Goal: Transaction & Acquisition: Purchase product/service

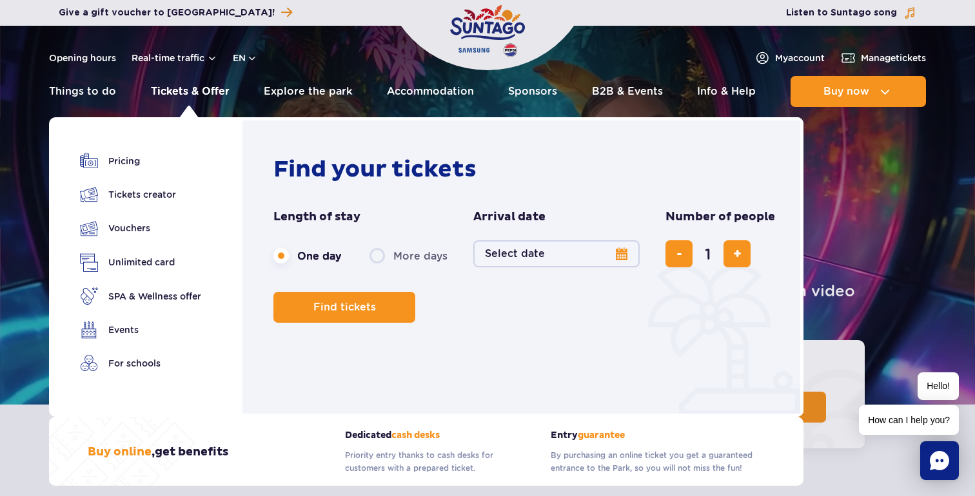
click at [186, 92] on link "Tickets & Offer" at bounding box center [190, 91] width 79 height 31
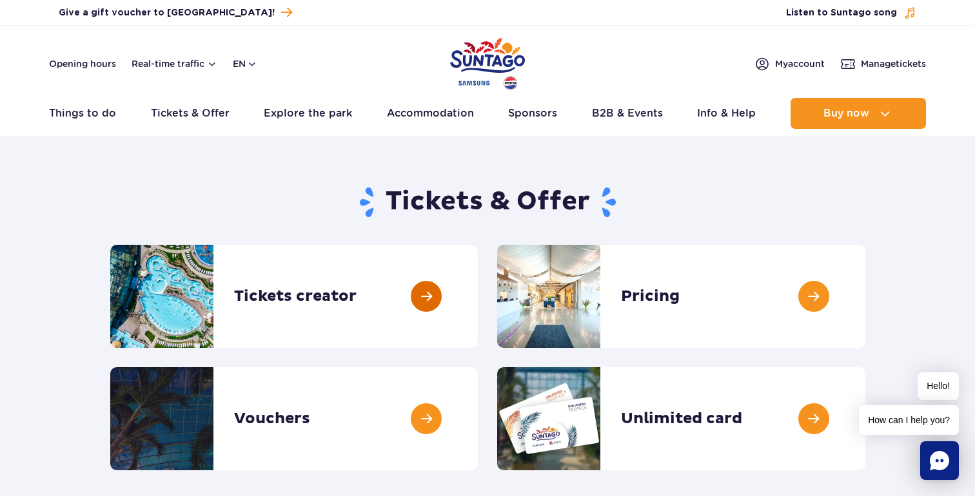
click at [478, 271] on link at bounding box center [478, 296] width 0 height 103
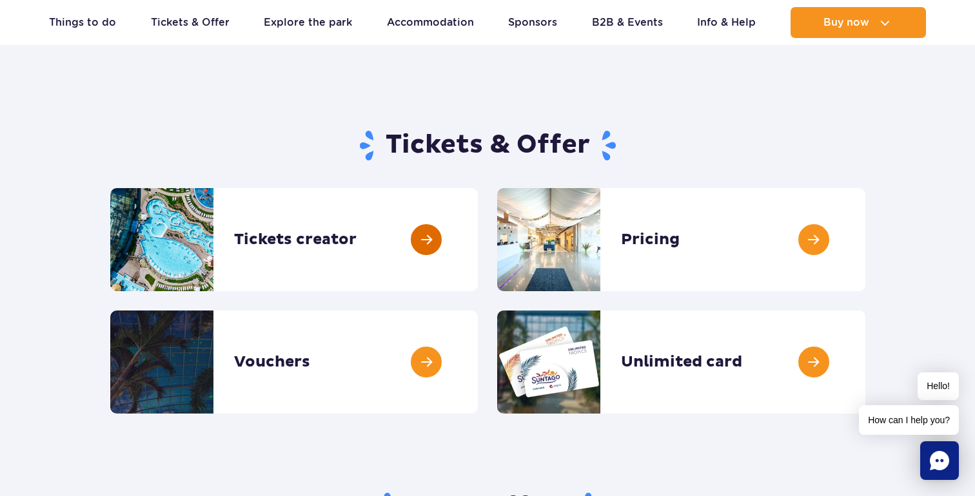
scroll to position [45, 0]
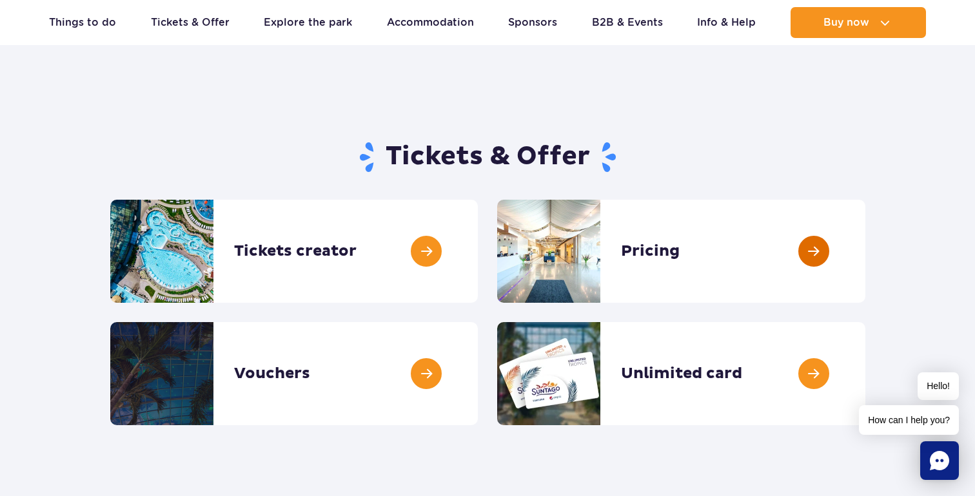
click at [865, 238] on link at bounding box center [865, 251] width 0 height 103
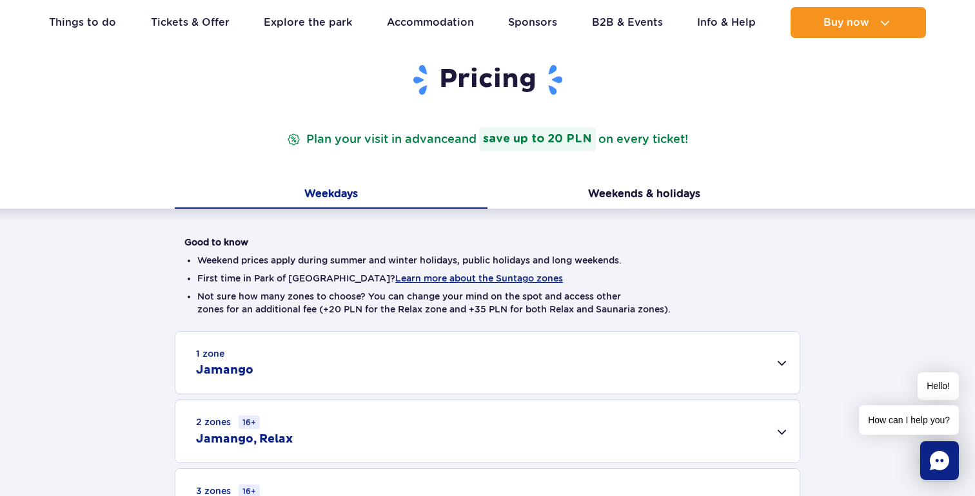
scroll to position [125, 0]
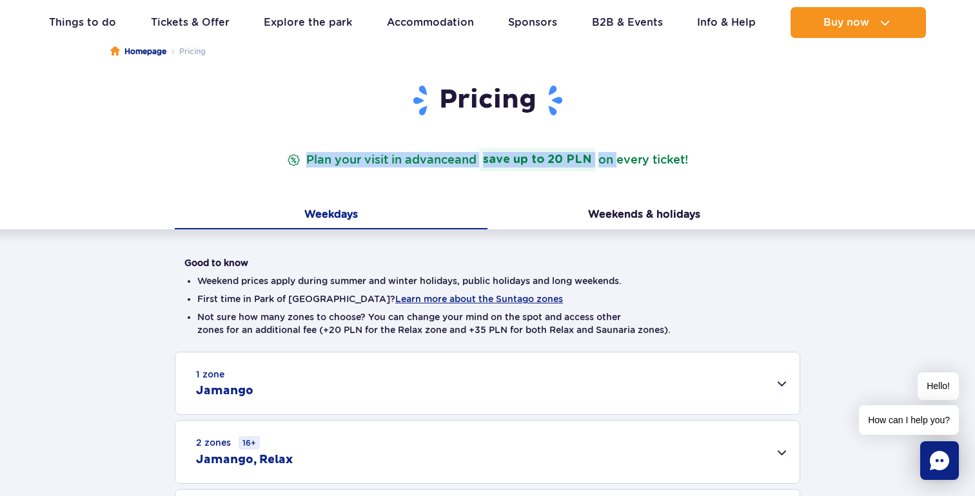
drag, startPoint x: 306, startPoint y: 159, endPoint x: 610, endPoint y: 159, distance: 304.2
click at [612, 159] on p "Plan your visit in advance and save up to 20 PLN on every ticket!" at bounding box center [487, 159] width 406 height 23
click at [610, 159] on p "Plan your visit in advance and save up to 20 PLN on every ticket!" at bounding box center [487, 159] width 406 height 23
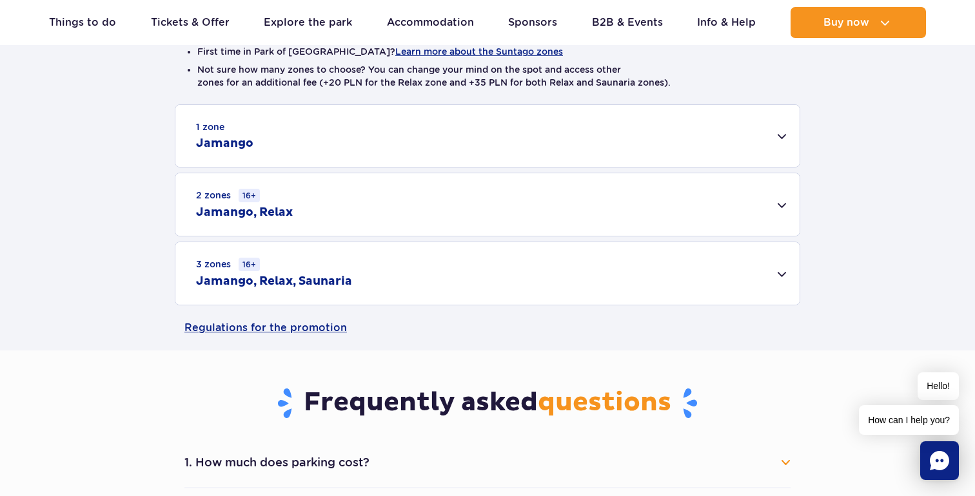
scroll to position [389, 0]
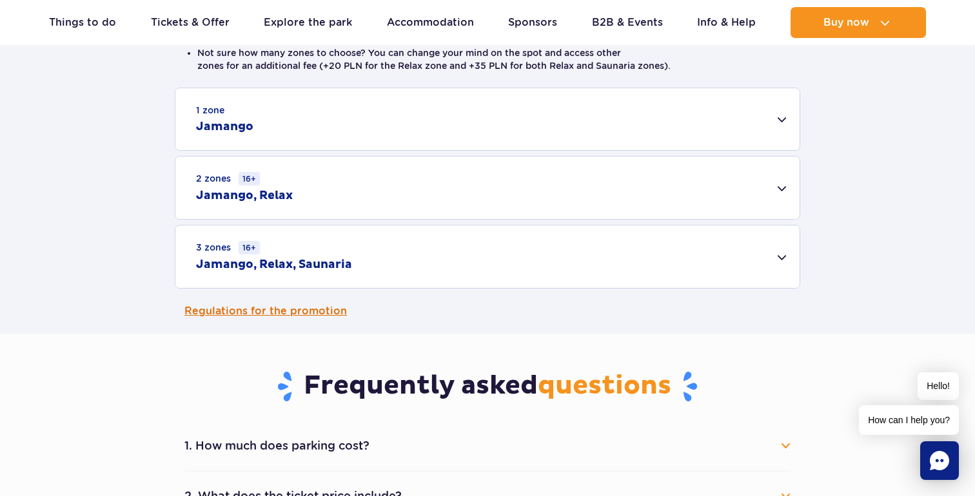
click at [313, 307] on link "Regulations for the promotion" at bounding box center [487, 311] width 606 height 45
click at [440, 255] on div "3 zones 16+ Jamango, Relax, Saunaria" at bounding box center [487, 257] width 624 height 63
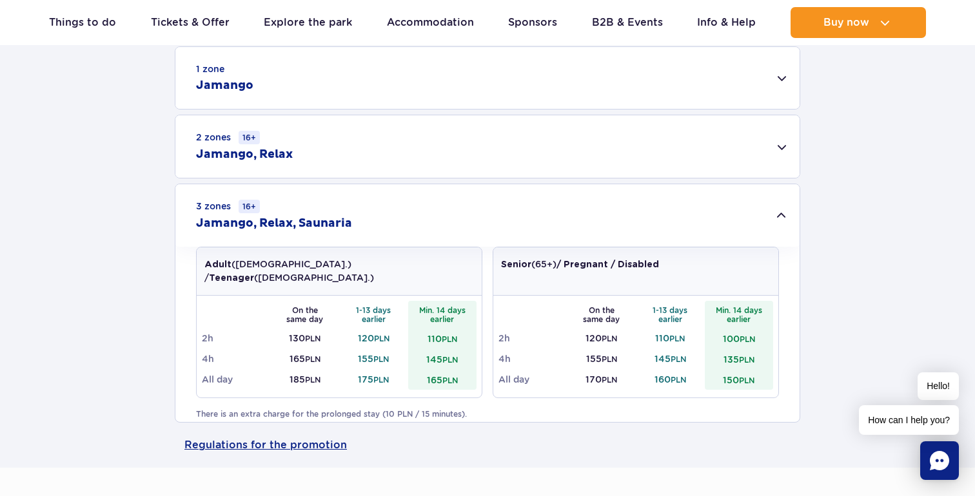
scroll to position [422, 0]
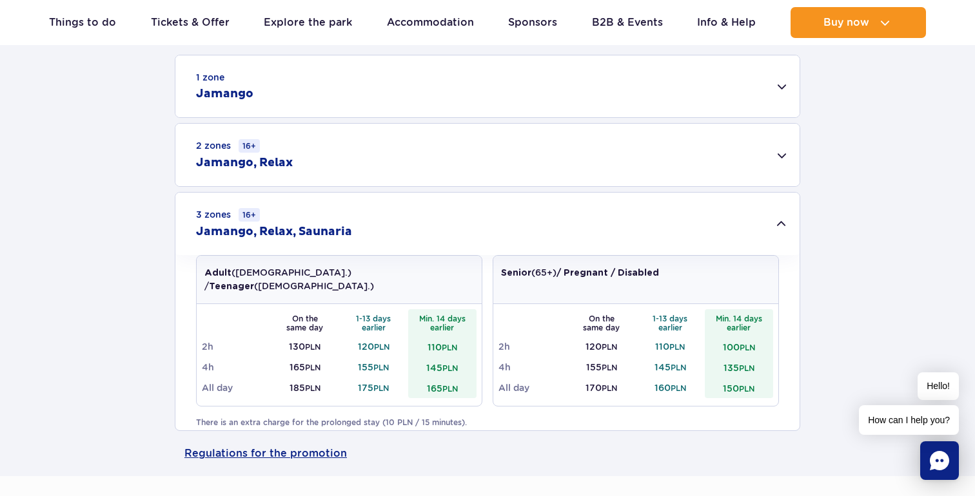
click at [344, 160] on div "2 zones 16+ Jamango, Relax" at bounding box center [487, 155] width 624 height 63
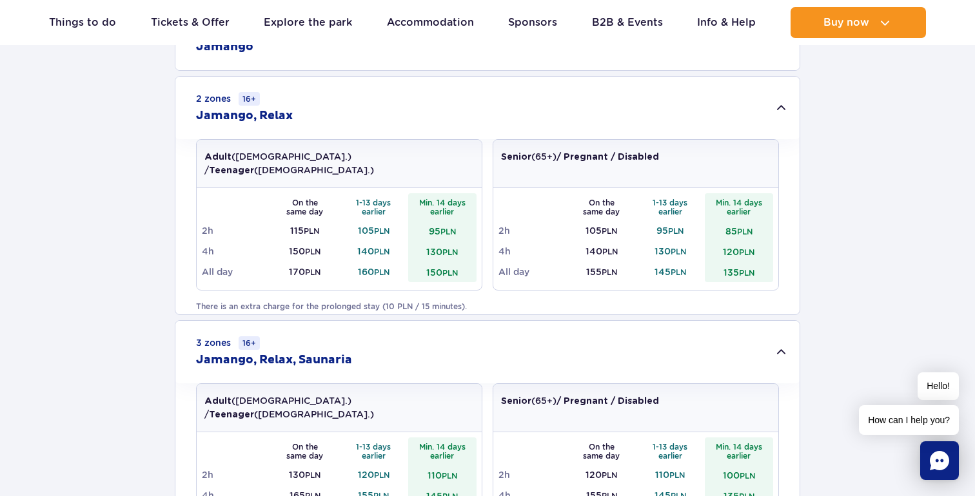
scroll to position [458, 0]
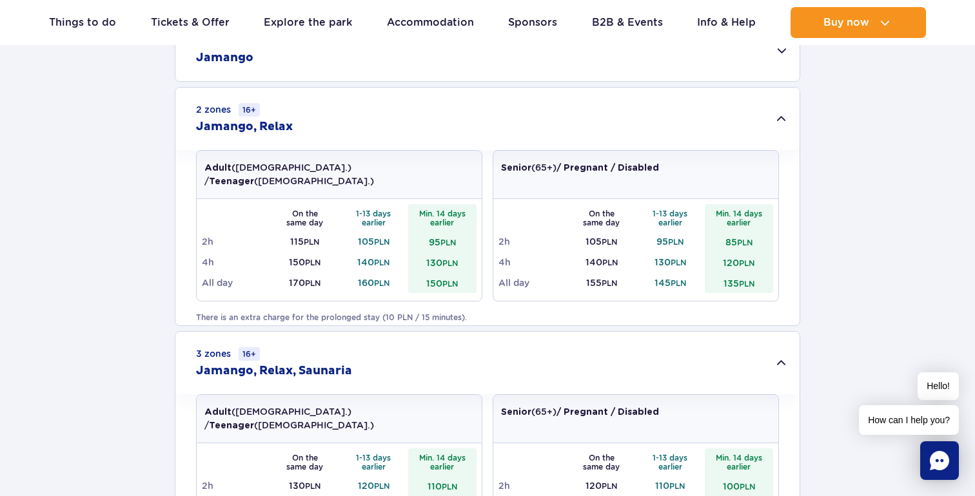
click at [424, 128] on div "2 zones 16+ Jamango, Relax" at bounding box center [487, 119] width 624 height 63
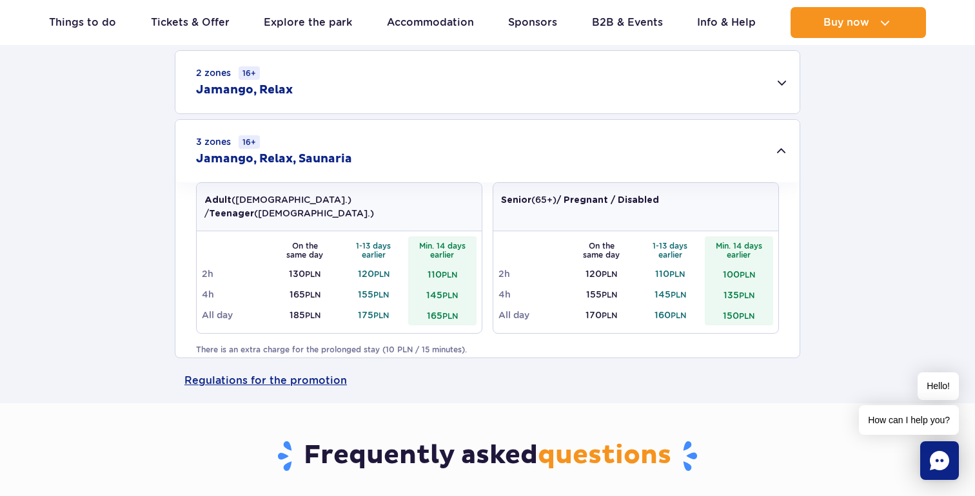
scroll to position [586, 0]
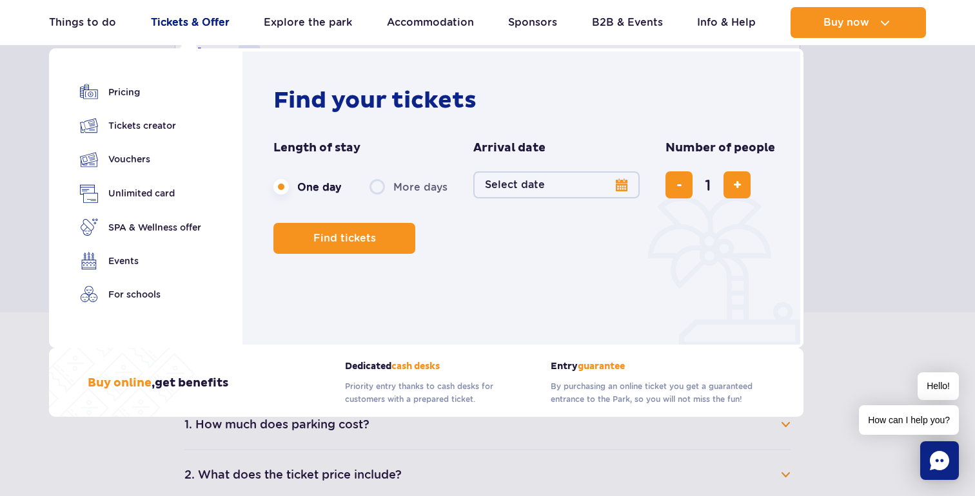
click at [195, 21] on link "Tickets & Offer" at bounding box center [190, 22] width 79 height 31
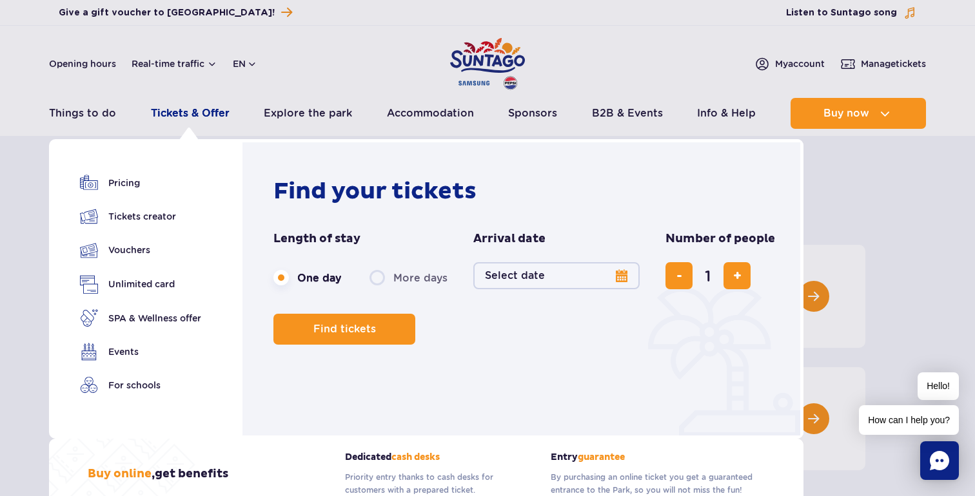
click at [173, 113] on link "Tickets & Offer" at bounding box center [190, 113] width 79 height 31
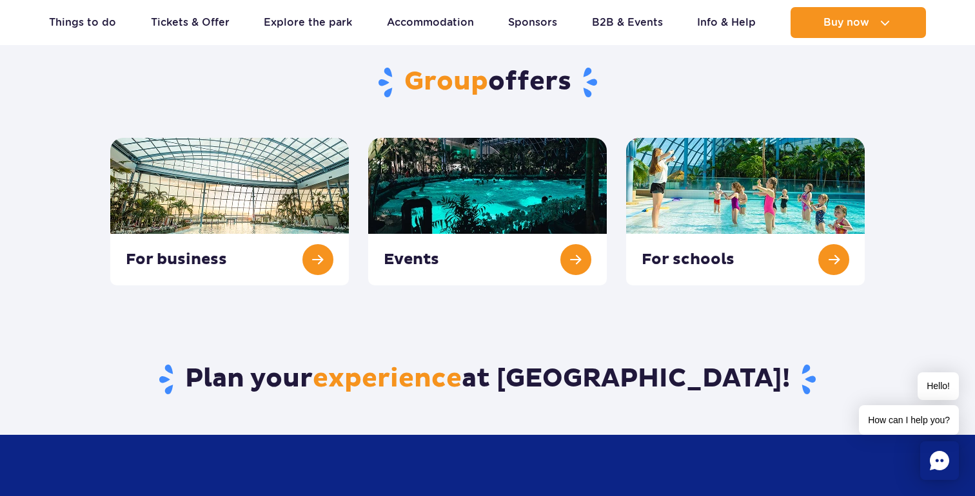
scroll to position [532, 0]
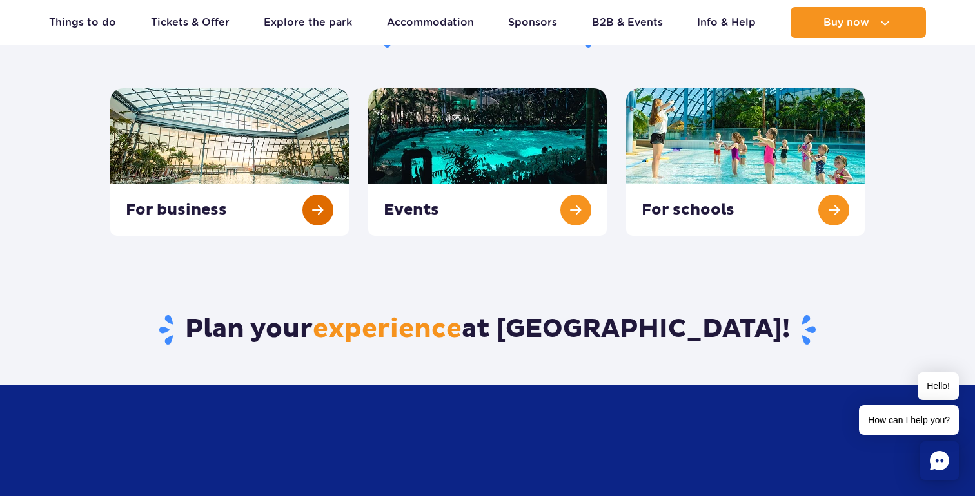
click at [253, 202] on link at bounding box center [229, 162] width 238 height 148
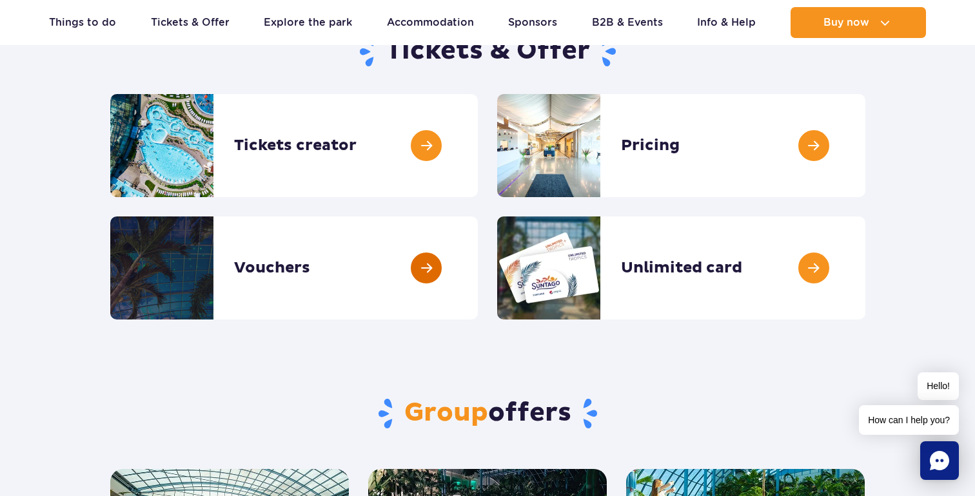
scroll to position [147, 0]
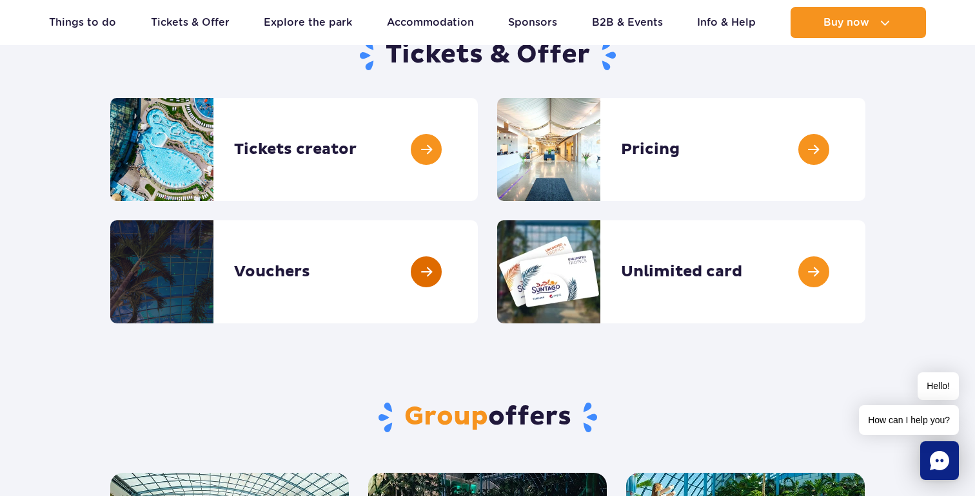
click at [478, 280] on link at bounding box center [478, 271] width 0 height 103
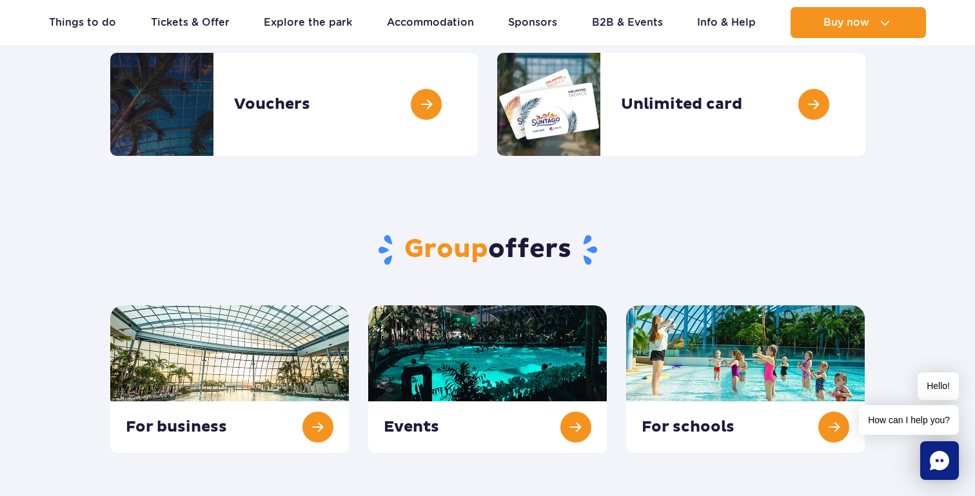
scroll to position [339, 0]
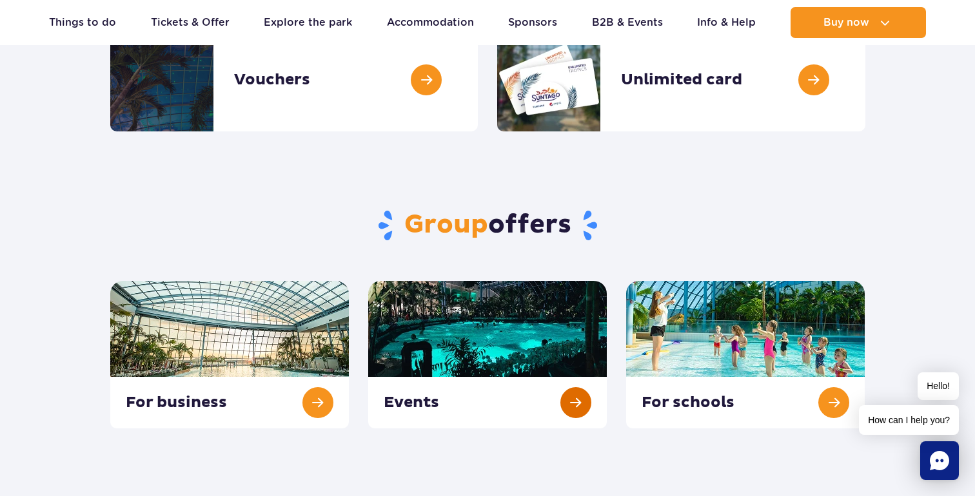
click at [481, 349] on link at bounding box center [487, 355] width 238 height 148
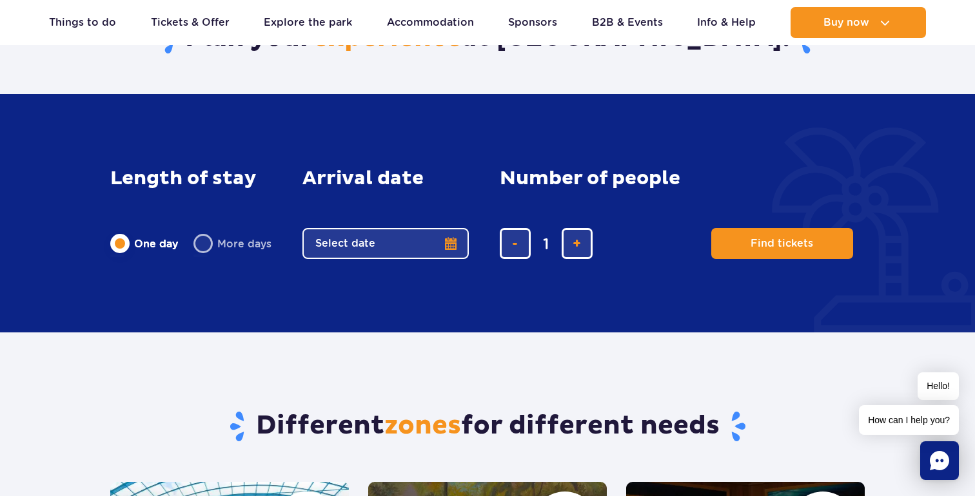
scroll to position [819, 0]
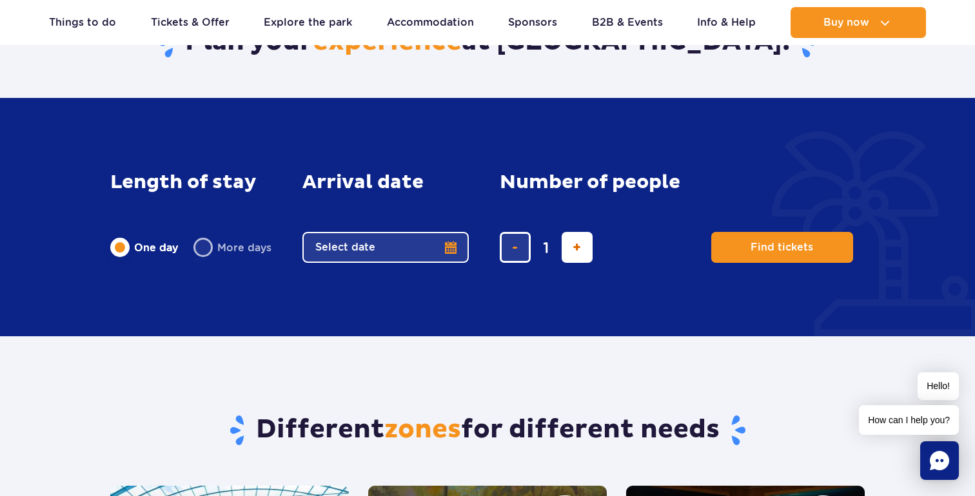
click at [583, 248] on button "add ticket" at bounding box center [576, 247] width 31 height 31
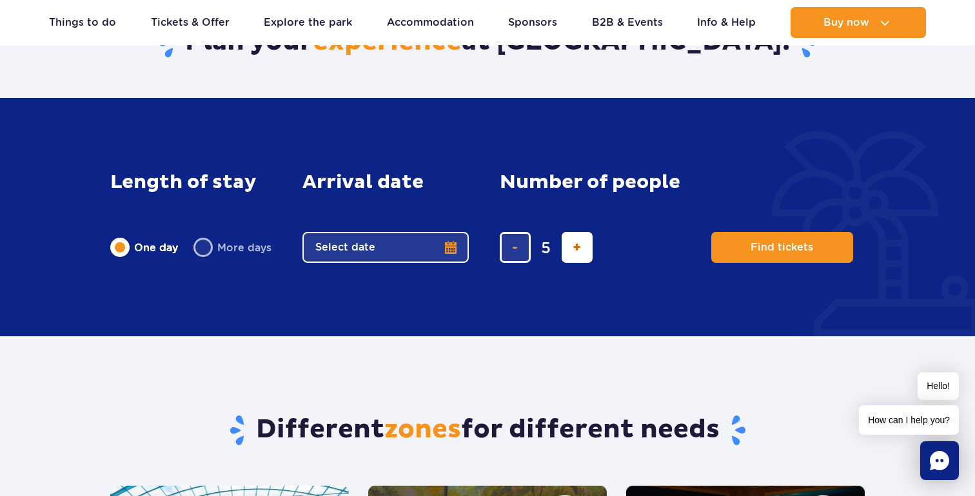
type input "6"
click at [373, 248] on button "Select date" at bounding box center [385, 247] width 166 height 31
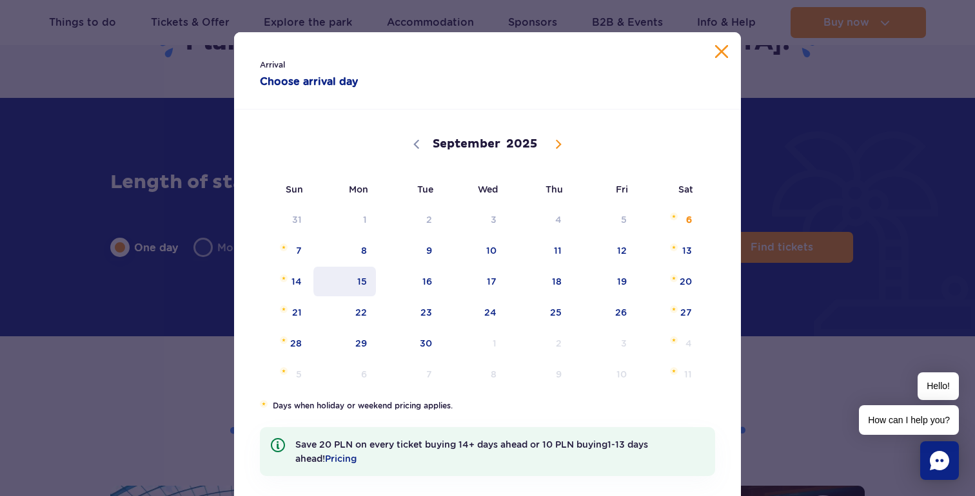
click at [362, 282] on span "15" at bounding box center [344, 282] width 65 height 30
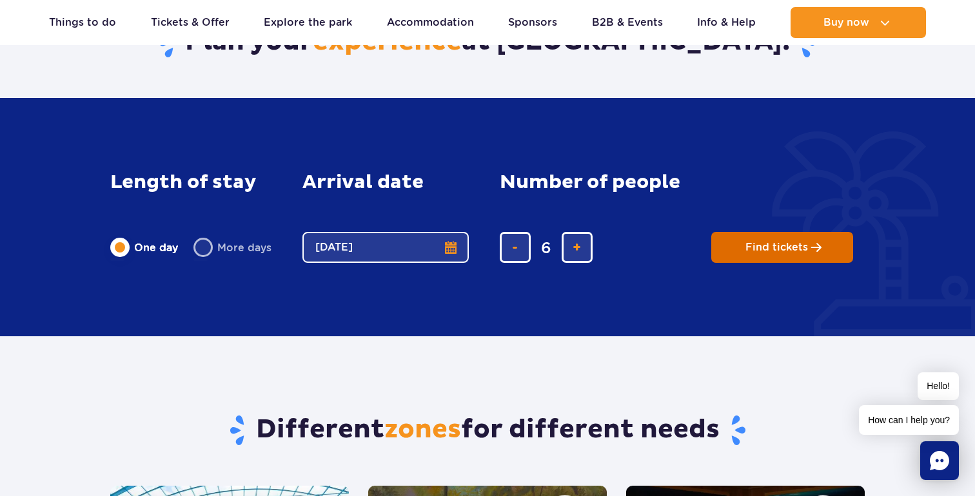
click at [757, 244] on span "Find tickets" at bounding box center [776, 248] width 63 height 12
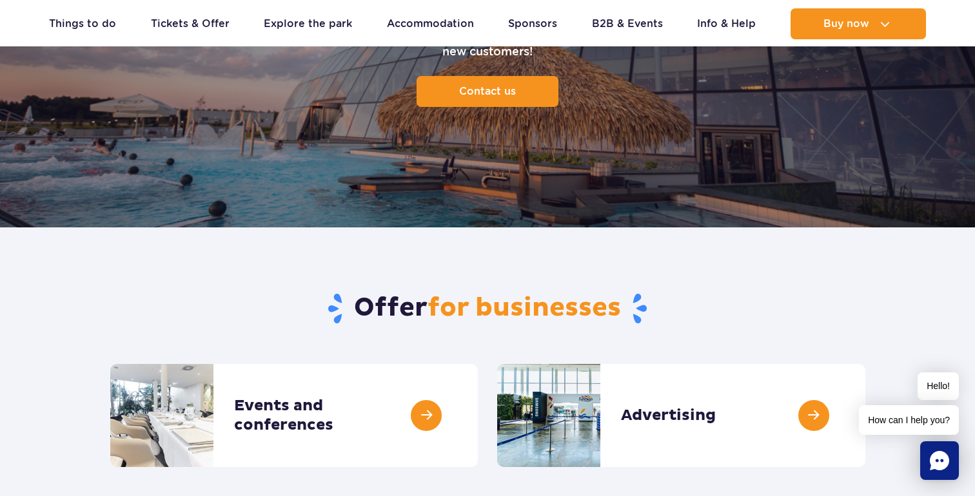
scroll to position [350, 0]
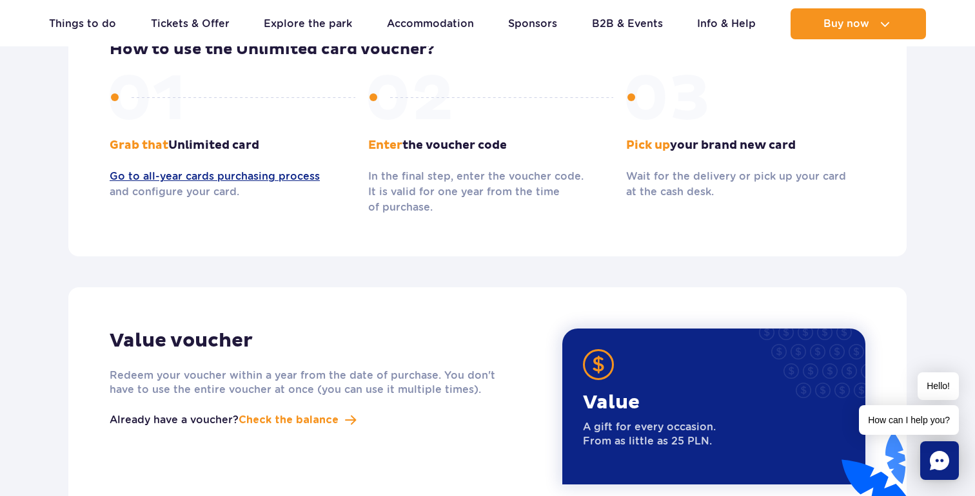
scroll to position [1395, 0]
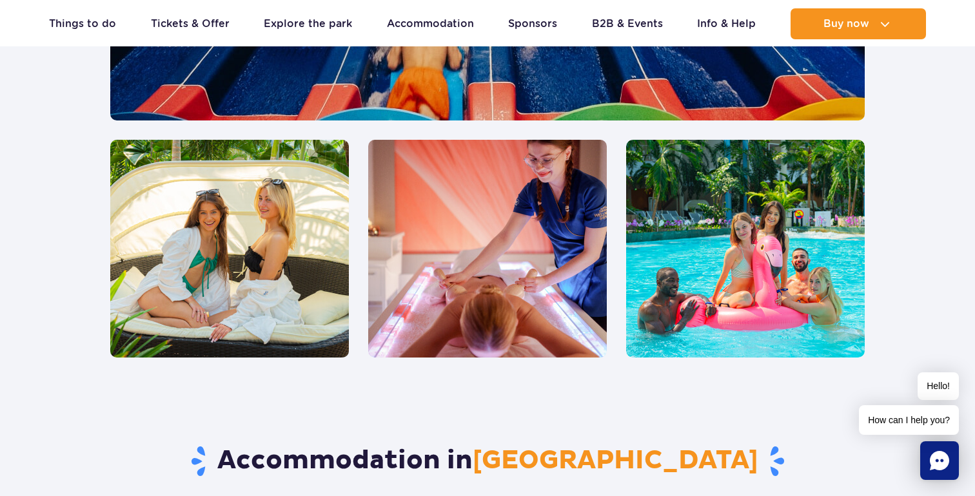
scroll to position [3036, 0]
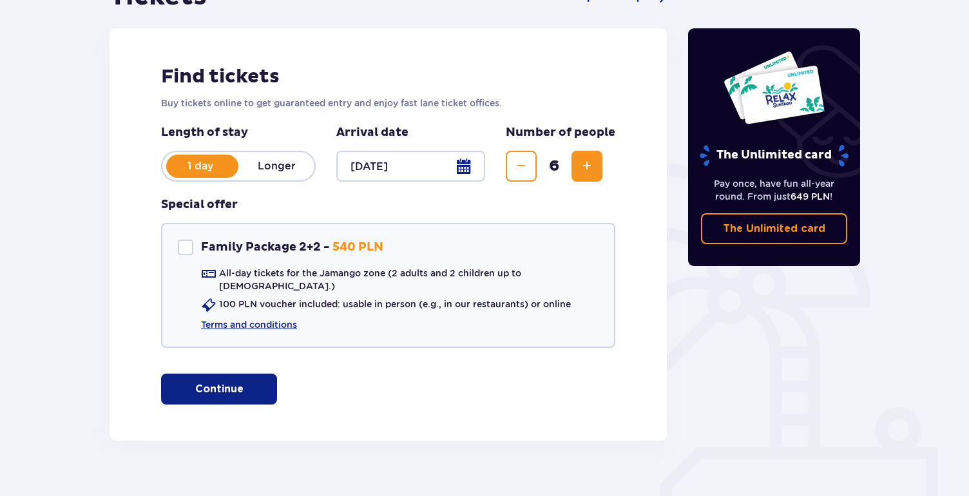
scroll to position [151, 0]
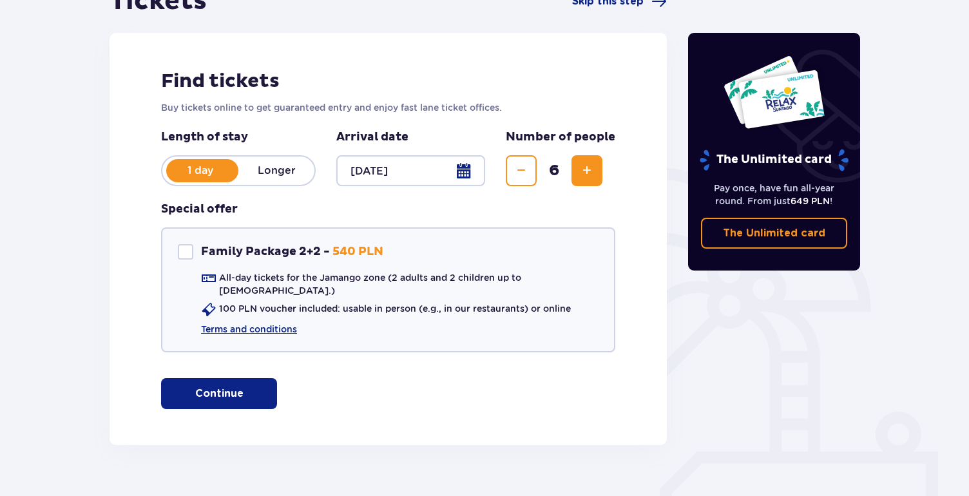
click at [280, 170] on p "Longer" at bounding box center [276, 171] width 76 height 14
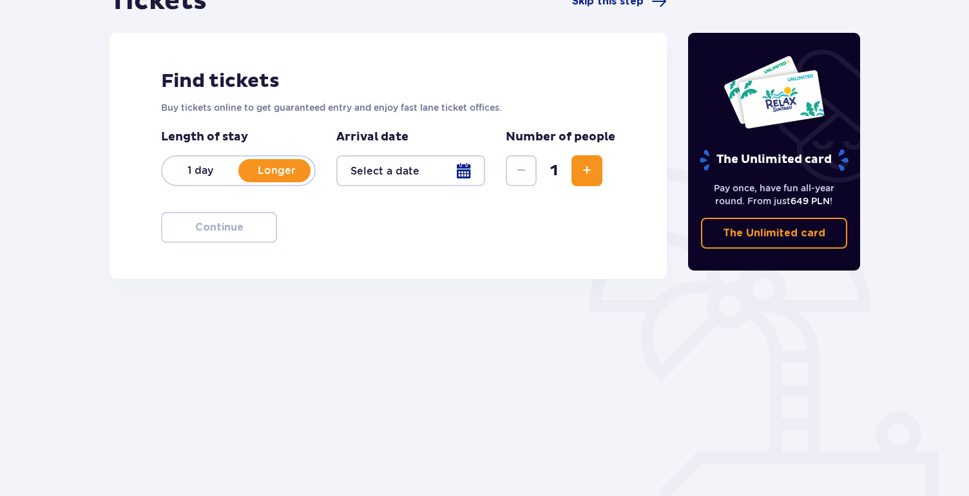
click at [218, 169] on p "1 day" at bounding box center [200, 171] width 76 height 14
click at [375, 166] on div at bounding box center [410, 170] width 149 height 31
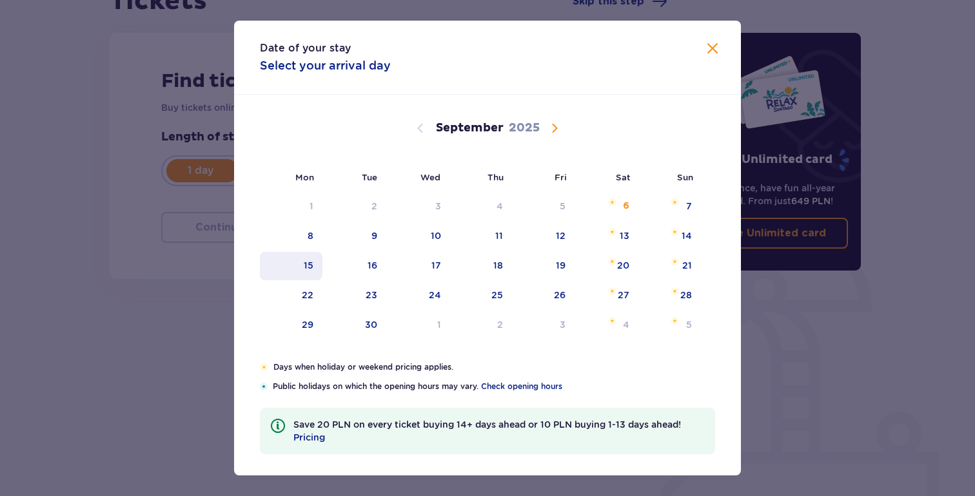
click at [311, 265] on div "15" at bounding box center [309, 265] width 10 height 13
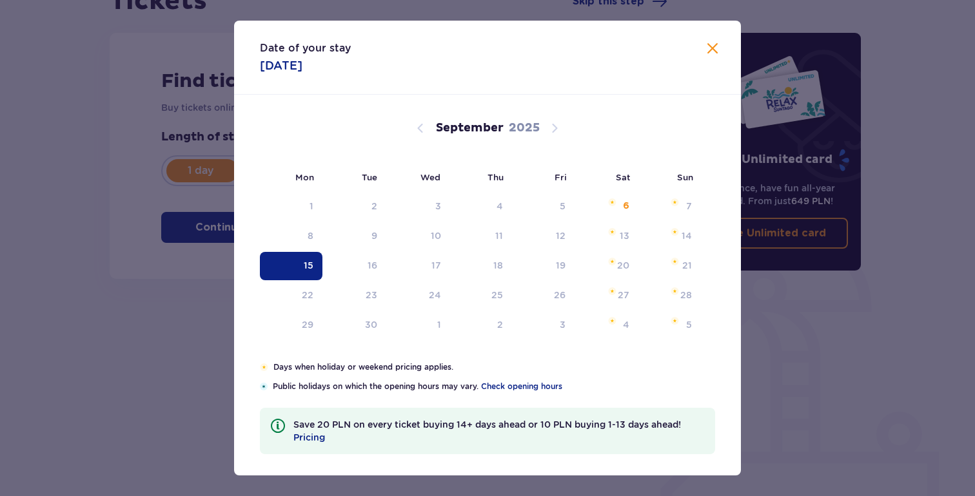
type input "15.09.25"
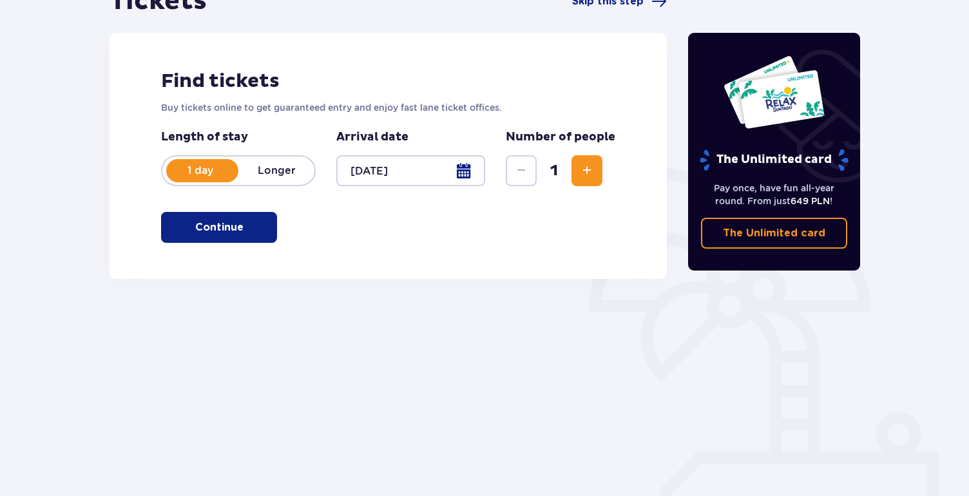
click at [585, 173] on span "Increase" at bounding box center [586, 170] width 15 height 15
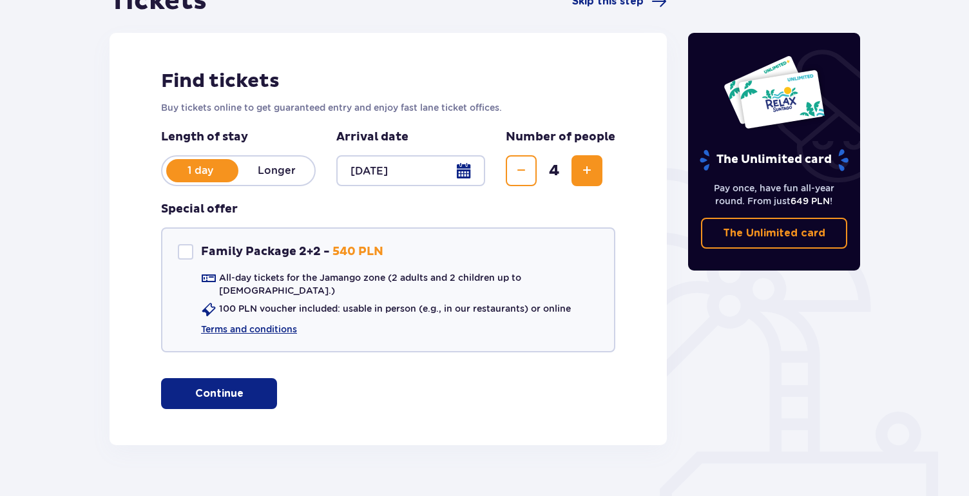
click at [585, 173] on span "Increase" at bounding box center [586, 170] width 15 height 15
click at [523, 163] on span "Decrease" at bounding box center [521, 170] width 15 height 15
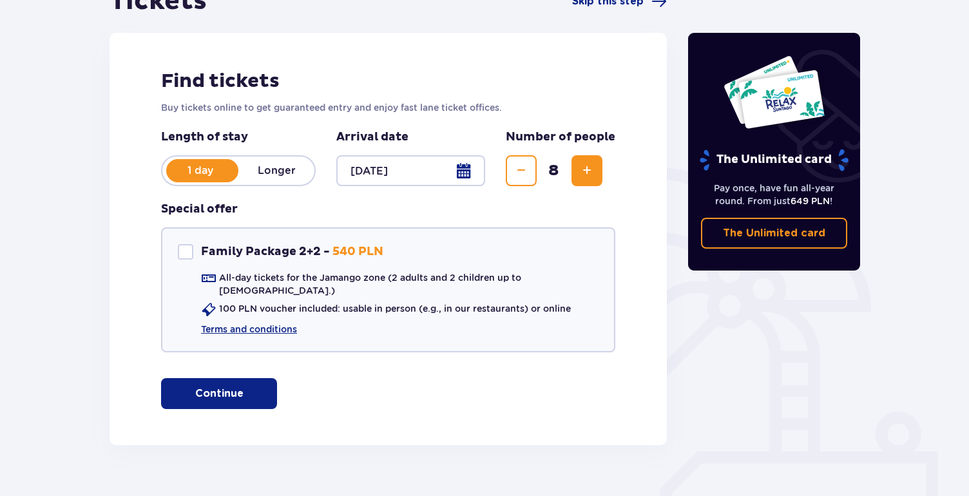
click at [523, 163] on span "Decrease" at bounding box center [521, 170] width 15 height 15
click at [569, 104] on p "Buy tickets online to get guaranteed entry and enjoy fast lane ticket offices." at bounding box center [388, 107] width 454 height 13
click at [242, 386] on span "button" at bounding box center [245, 393] width 15 height 15
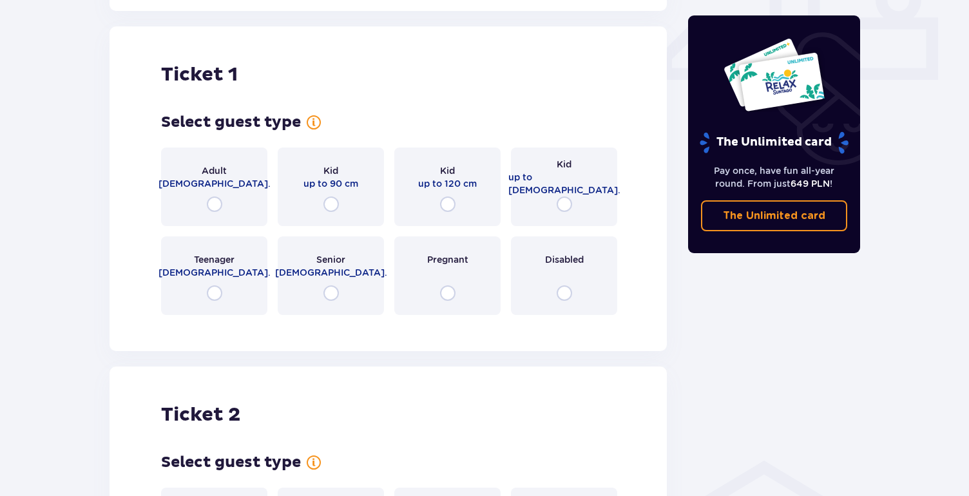
scroll to position [587, 0]
click at [214, 196] on input "radio" at bounding box center [214, 203] width 15 height 15
radio input "true"
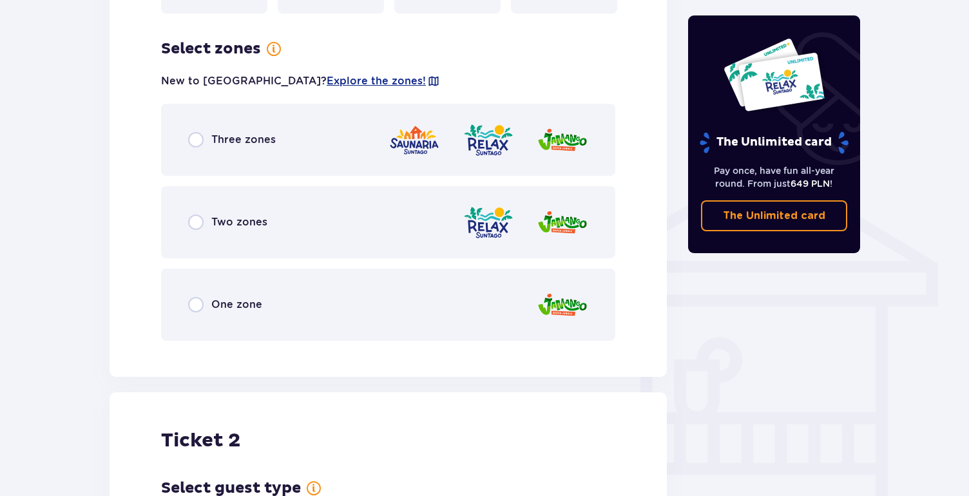
scroll to position [901, 0]
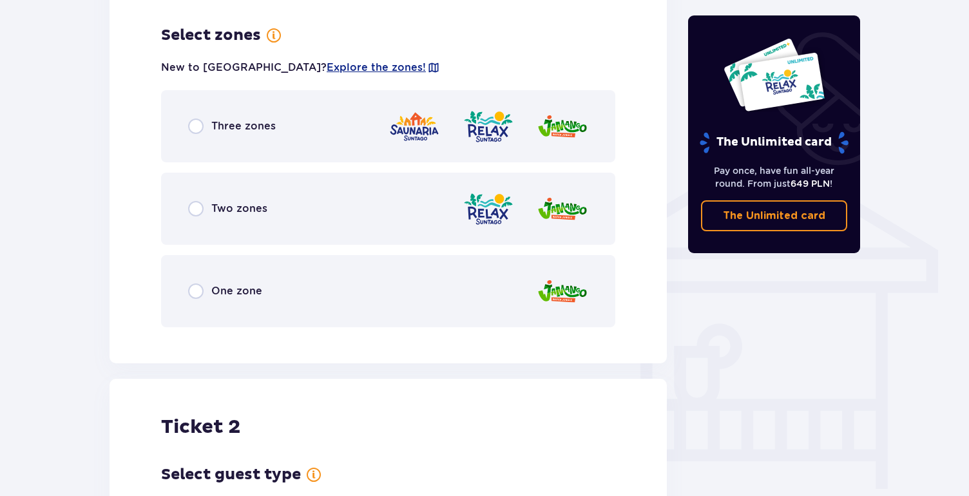
click at [234, 123] on div "Three zones" at bounding box center [232, 126] width 88 height 15
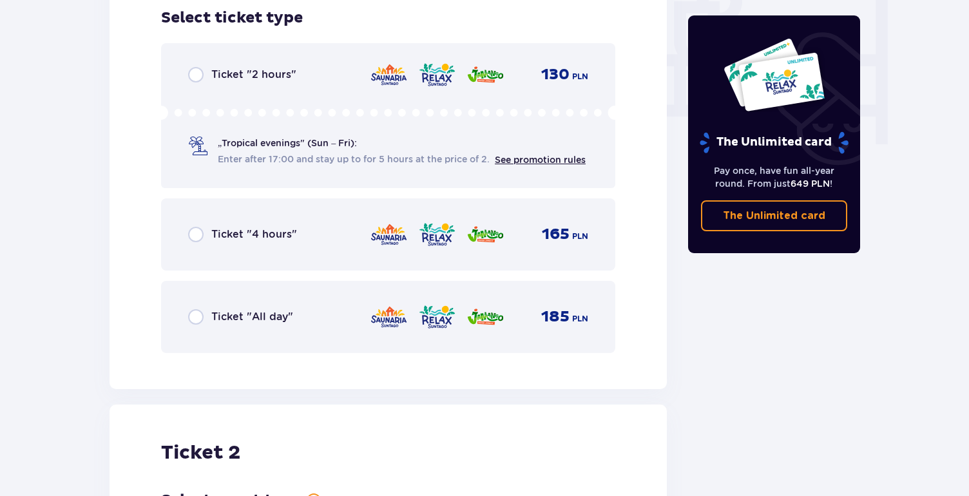
scroll to position [1238, 0]
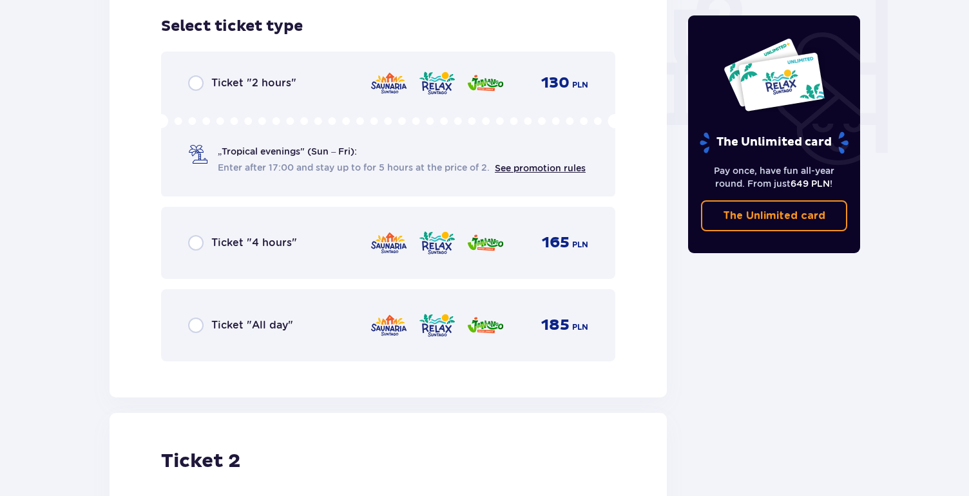
click at [443, 315] on img at bounding box center [437, 325] width 38 height 27
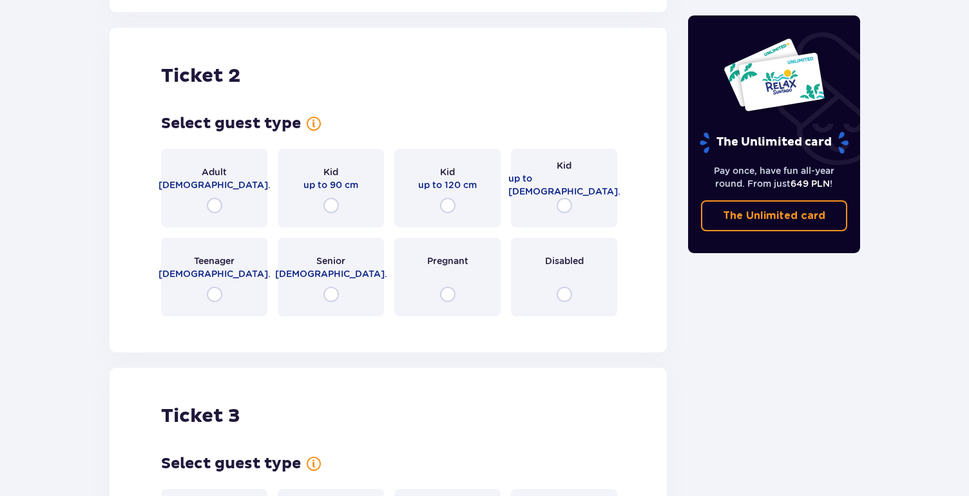
scroll to position [1625, 0]
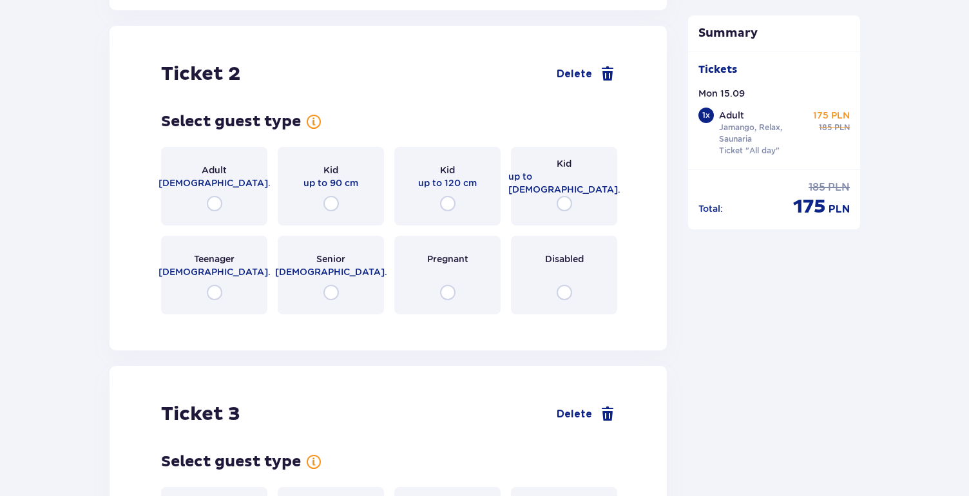
click at [235, 189] on div "Adult 18 - 65 y.o." at bounding box center [214, 186] width 106 height 79
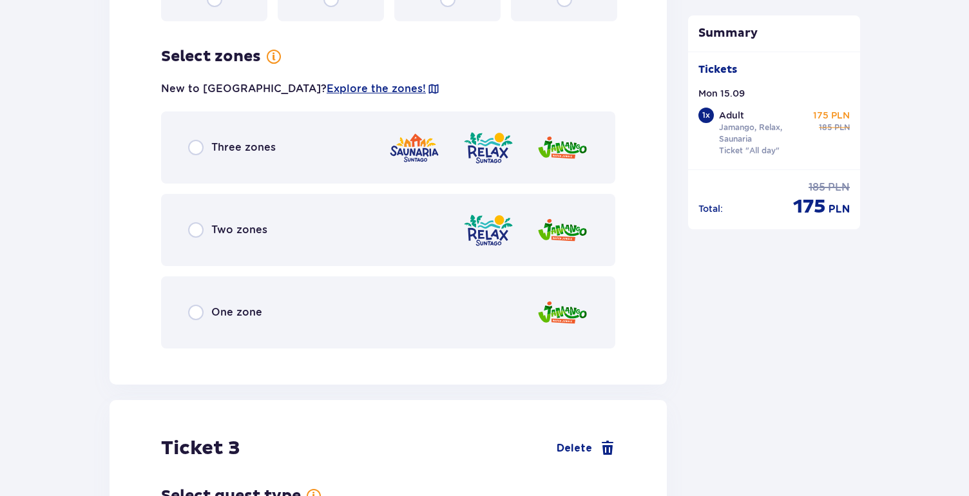
scroll to position [1939, 0]
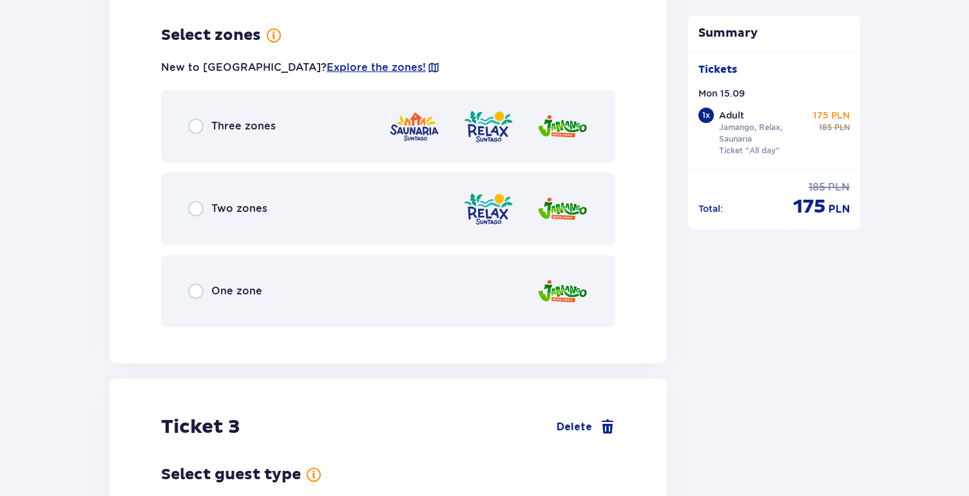
click at [320, 117] on div "Three zones" at bounding box center [388, 126] width 454 height 72
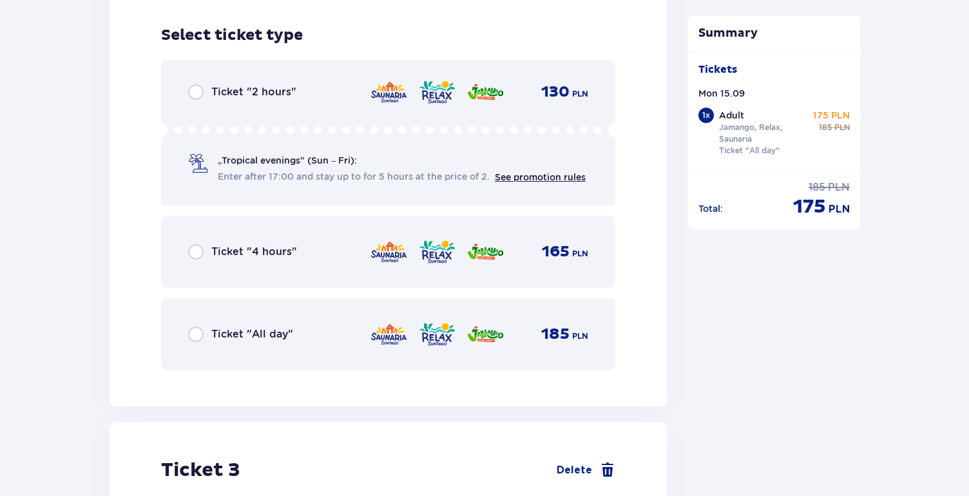
click at [332, 330] on div "Ticket "All day" 185 PLN" at bounding box center [388, 334] width 400 height 27
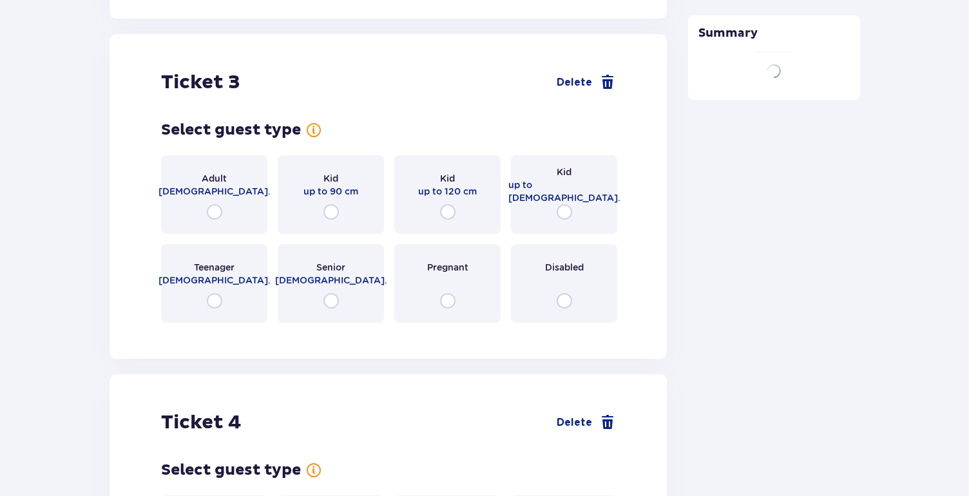
scroll to position [2663, 0]
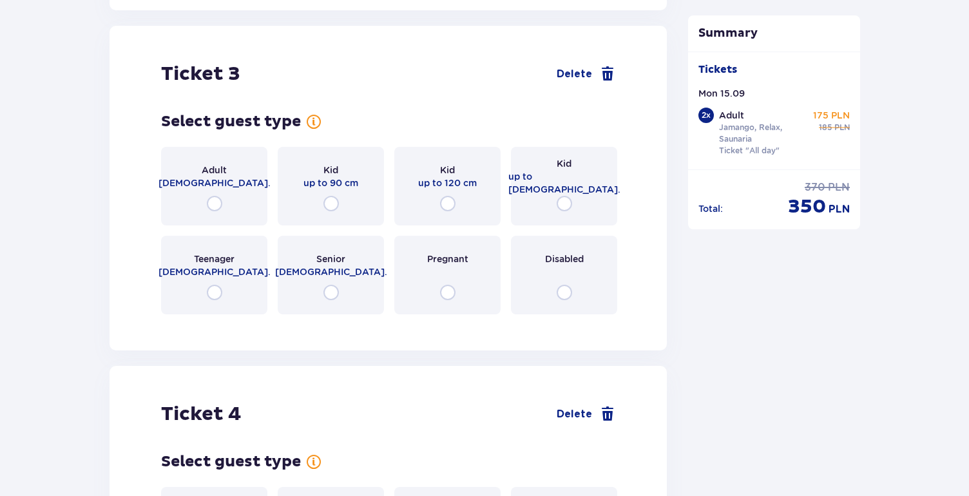
click at [228, 177] on p "18 - 65 y.o." at bounding box center [215, 183] width 112 height 13
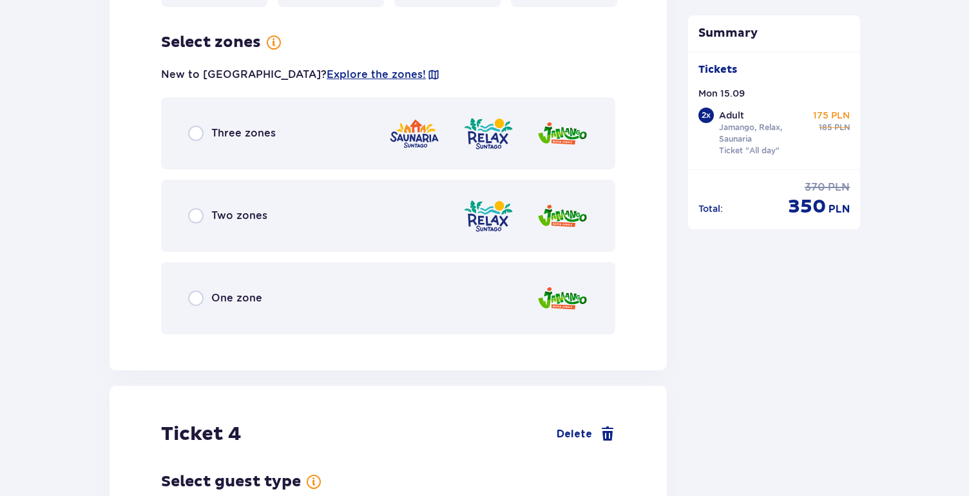
scroll to position [2978, 0]
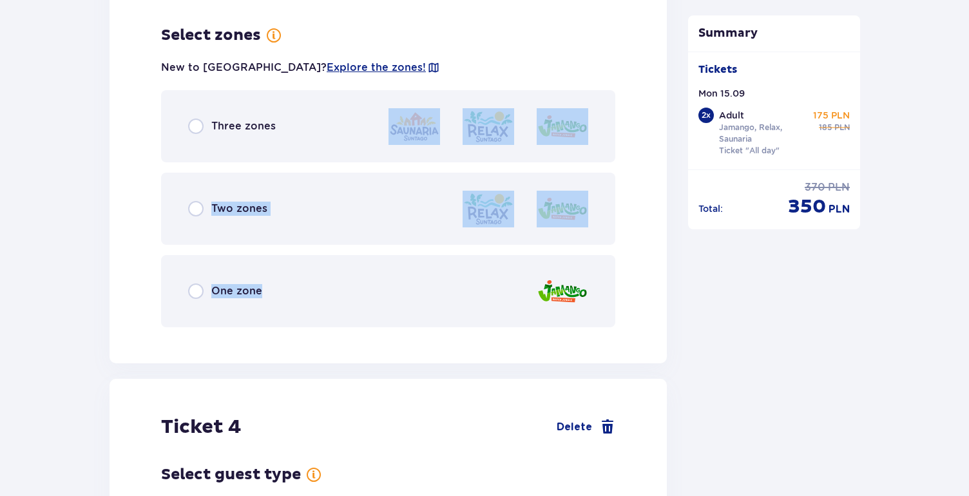
drag, startPoint x: 277, startPoint y: 282, endPoint x: 358, endPoint y: 92, distance: 205.9
click at [358, 92] on div "Three zones Two zones One zone" at bounding box center [388, 208] width 454 height 237
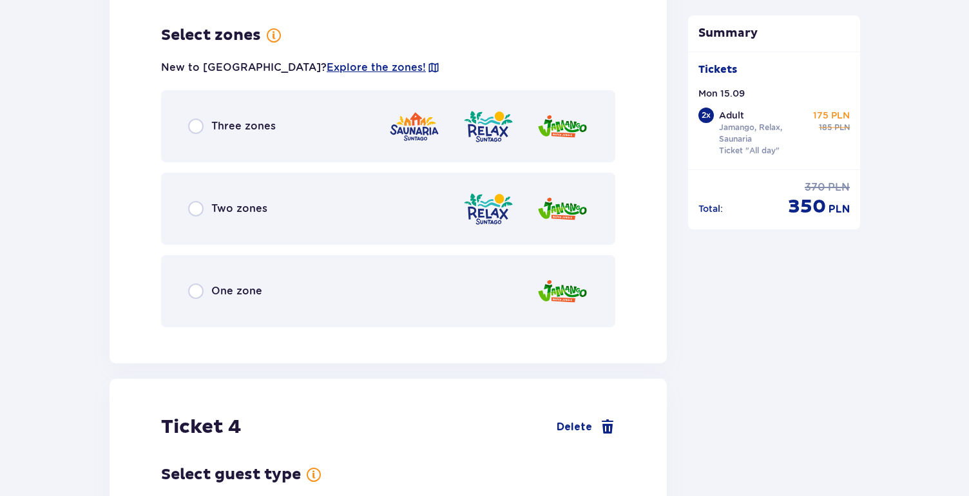
click at [324, 110] on div "Three zones" at bounding box center [388, 126] width 454 height 72
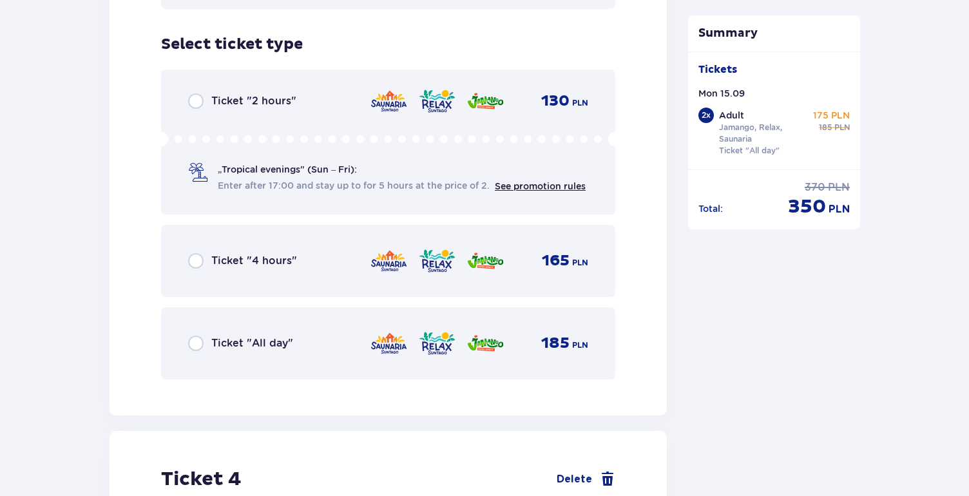
scroll to position [3294, 0]
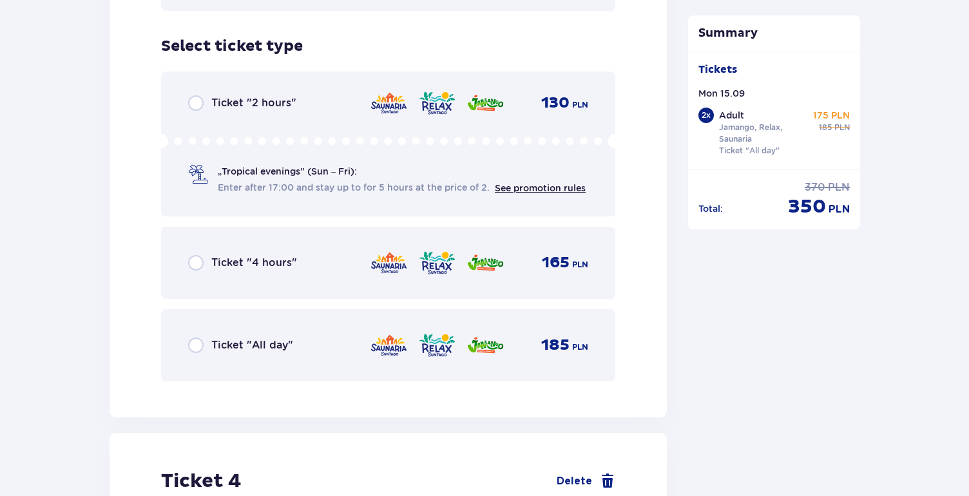
click at [303, 335] on div "Ticket "All day" 185 PLN" at bounding box center [388, 345] width 400 height 27
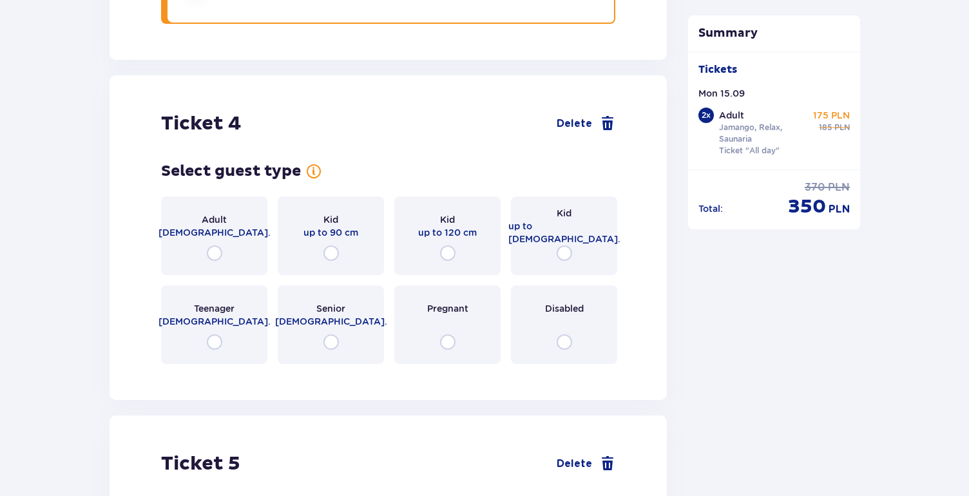
scroll to position [3702, 0]
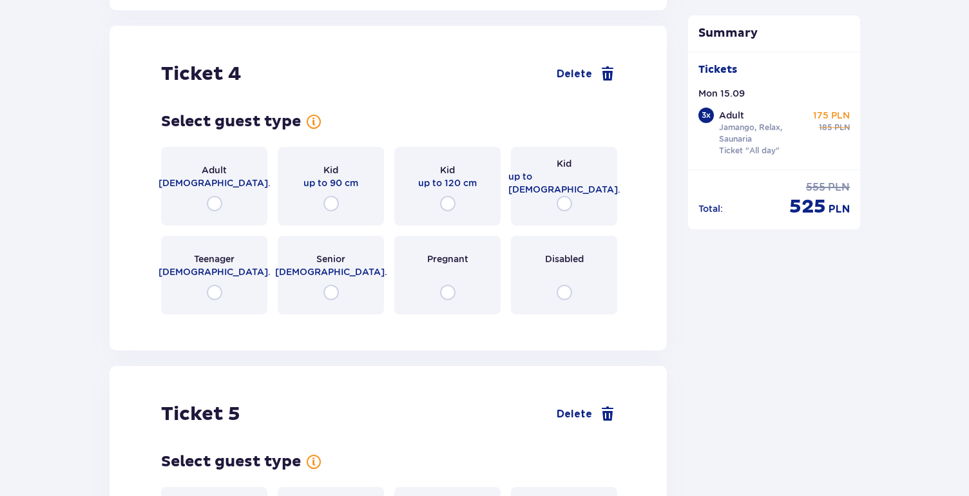
click at [233, 184] on div "Adult 18 - 65 y.o." at bounding box center [214, 186] width 106 height 79
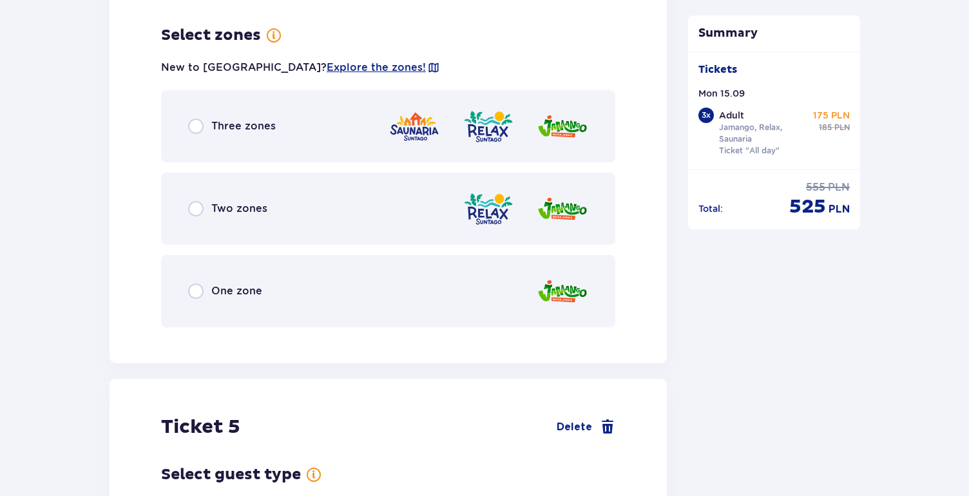
click at [294, 120] on div "Three zones" at bounding box center [388, 126] width 454 height 72
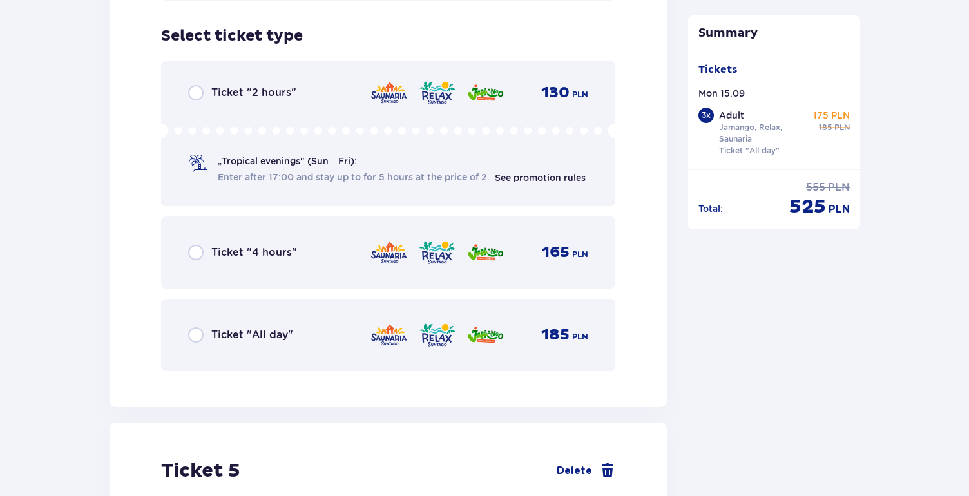
scroll to position [4344, 0]
click at [273, 327] on p "Ticket "All day"" at bounding box center [252, 334] width 82 height 14
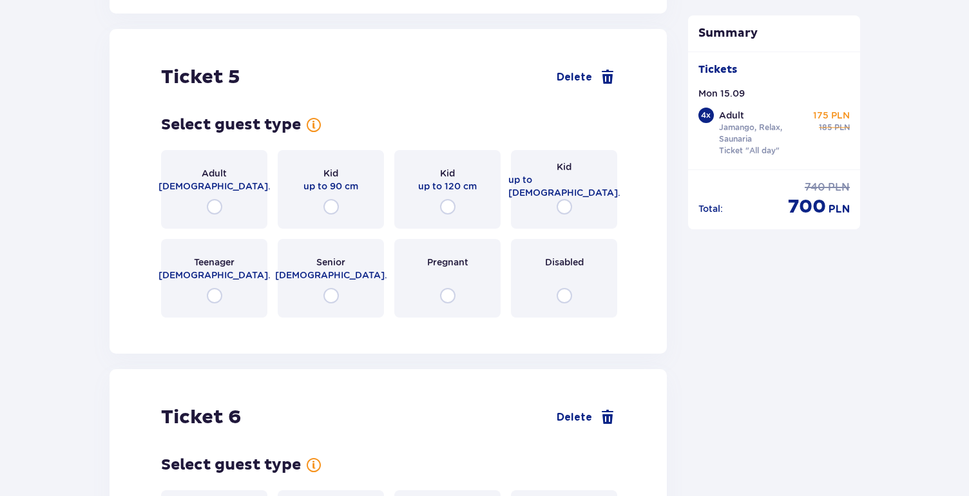
scroll to position [4740, 0]
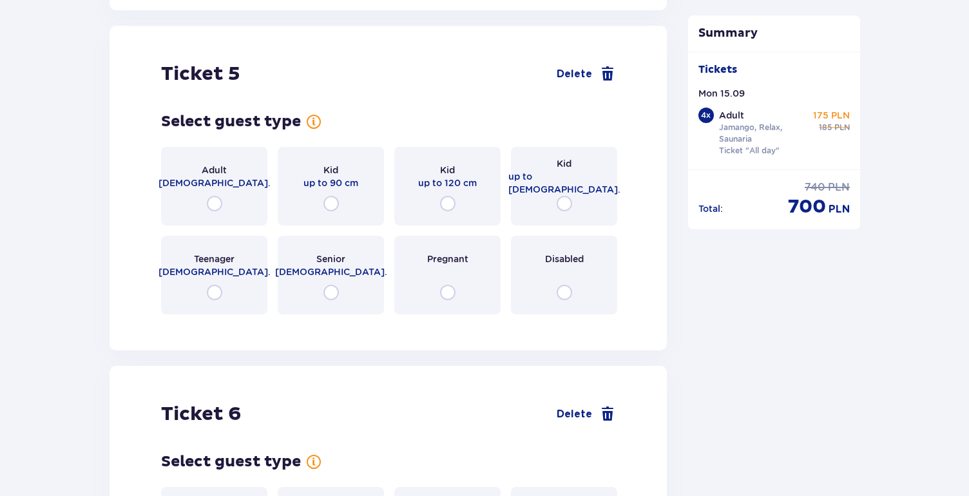
click at [247, 175] on div "Adult 18 - 65 y.o." at bounding box center [214, 186] width 106 height 79
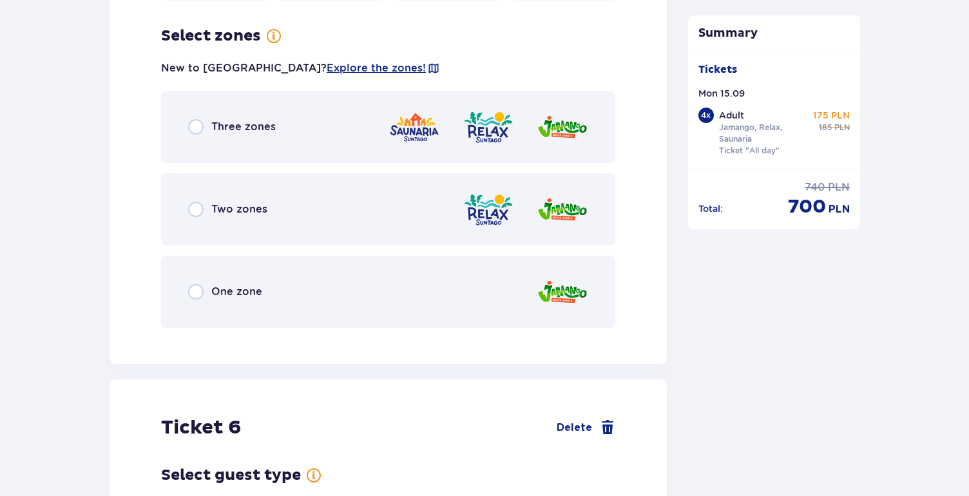
scroll to position [5054, 0]
click at [290, 121] on div "Three zones" at bounding box center [388, 126] width 454 height 72
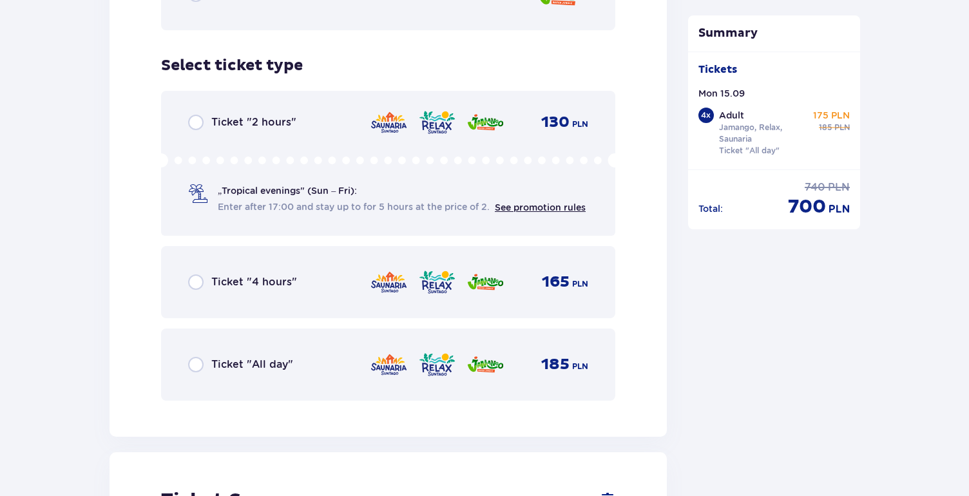
scroll to position [5382, 0]
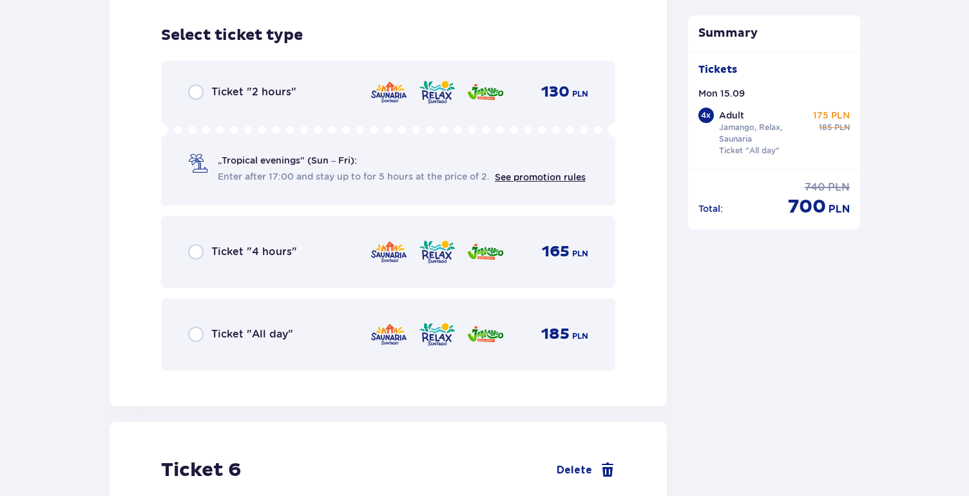
click at [271, 321] on div "Ticket "All day" 185 PLN" at bounding box center [388, 334] width 400 height 27
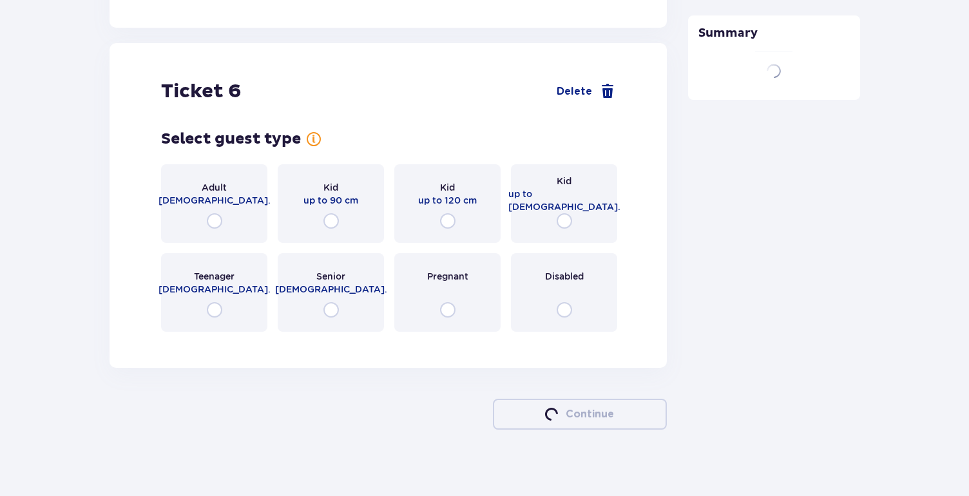
scroll to position [5762, 0]
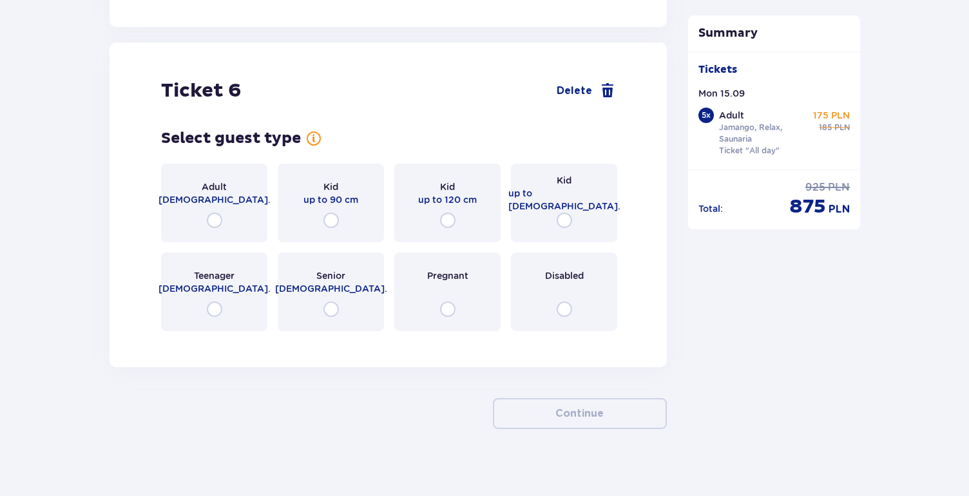
click at [244, 188] on div "Adult 18 - 65 y.o." at bounding box center [214, 203] width 106 height 79
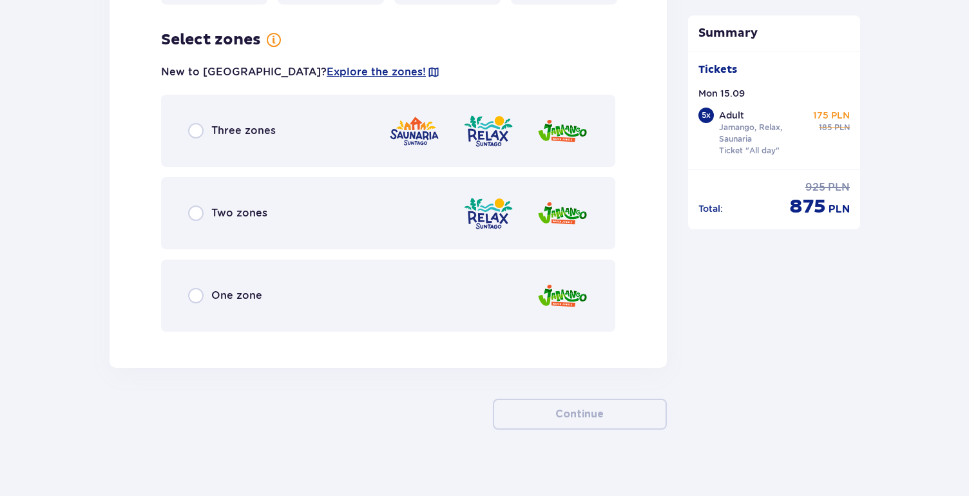
scroll to position [6089, 0]
click at [277, 124] on div "Three zones" at bounding box center [388, 130] width 454 height 72
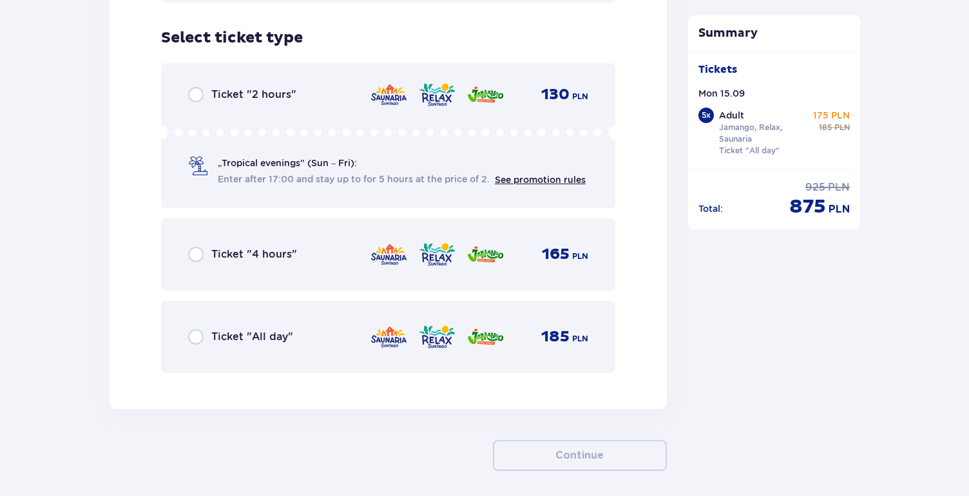
scroll to position [6420, 0]
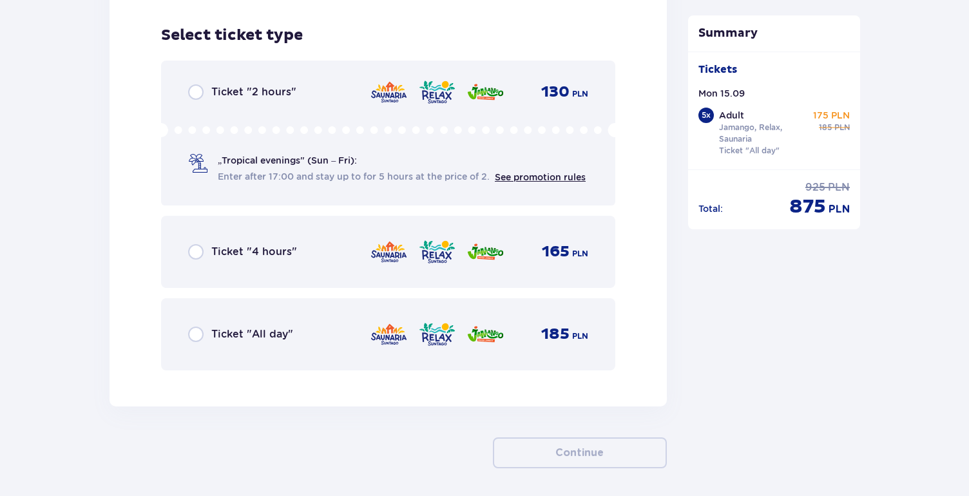
click at [273, 327] on p "Ticket "All day"" at bounding box center [252, 334] width 82 height 14
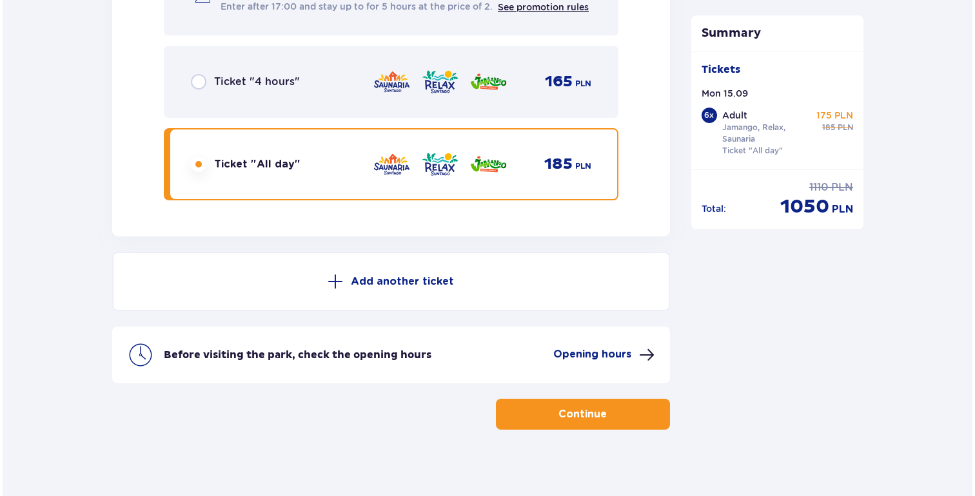
scroll to position [6591, 0]
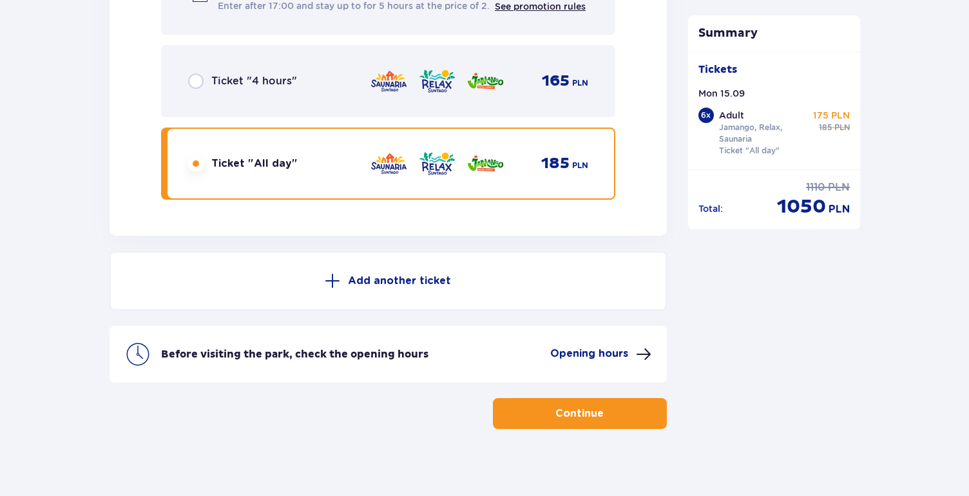
click at [577, 347] on p "Opening hours" at bounding box center [589, 354] width 78 height 14
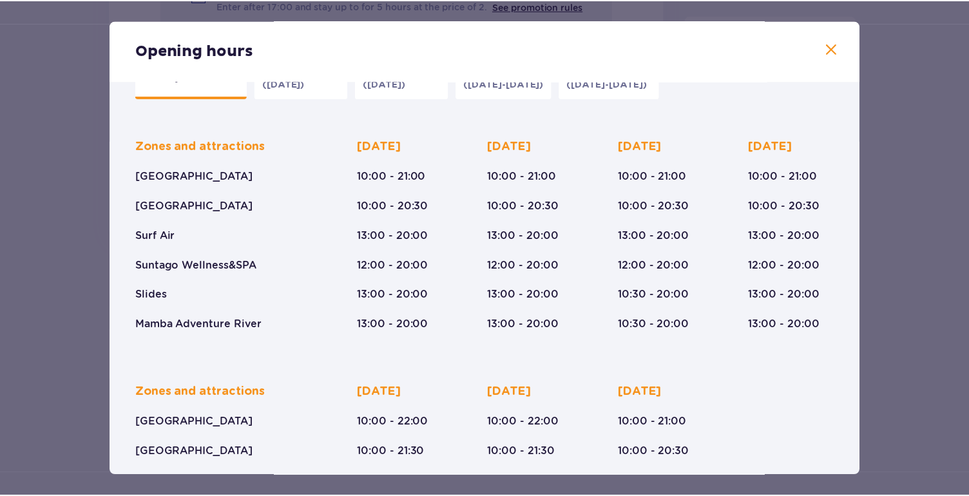
scroll to position [17, 0]
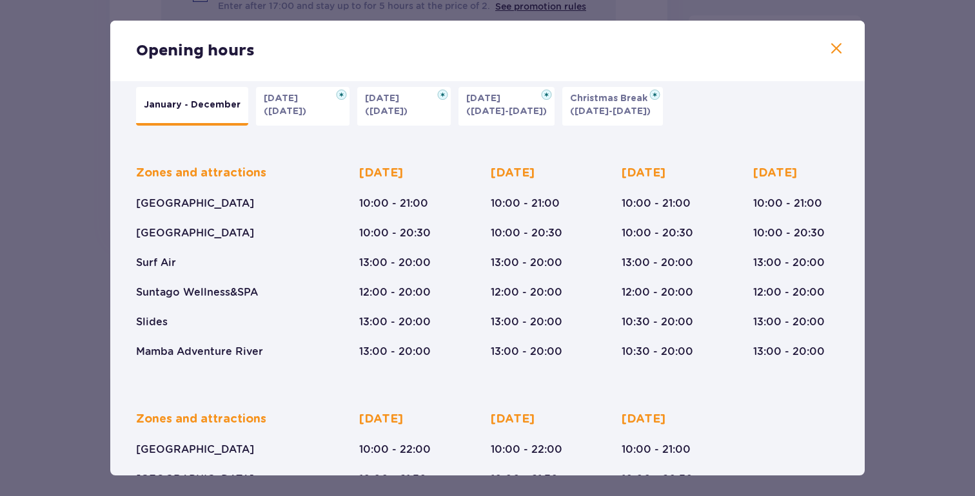
click at [831, 48] on span at bounding box center [835, 48] width 15 height 15
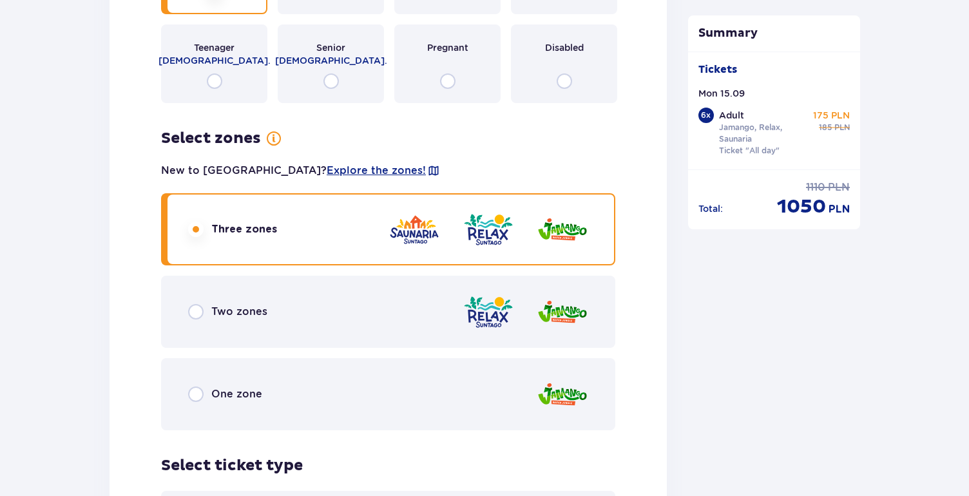
scroll to position [6004, 0]
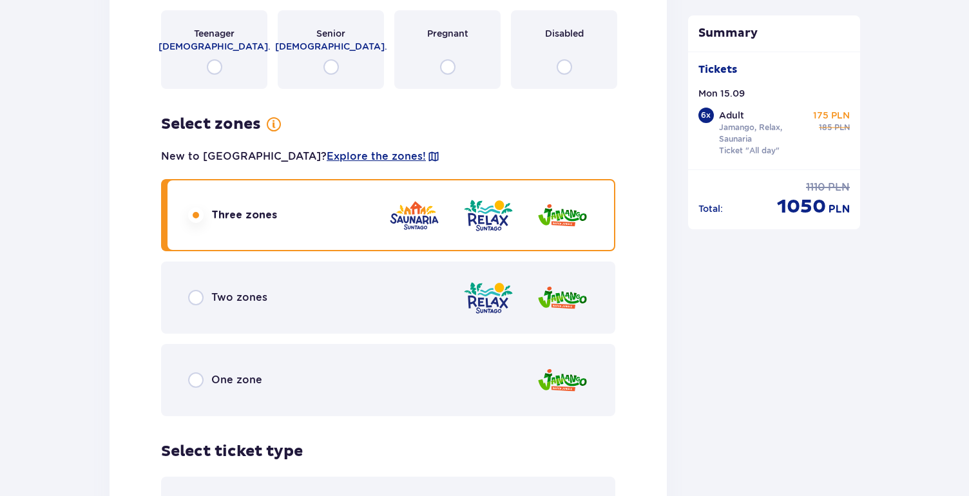
click at [437, 287] on div "Two zones" at bounding box center [388, 298] width 454 height 72
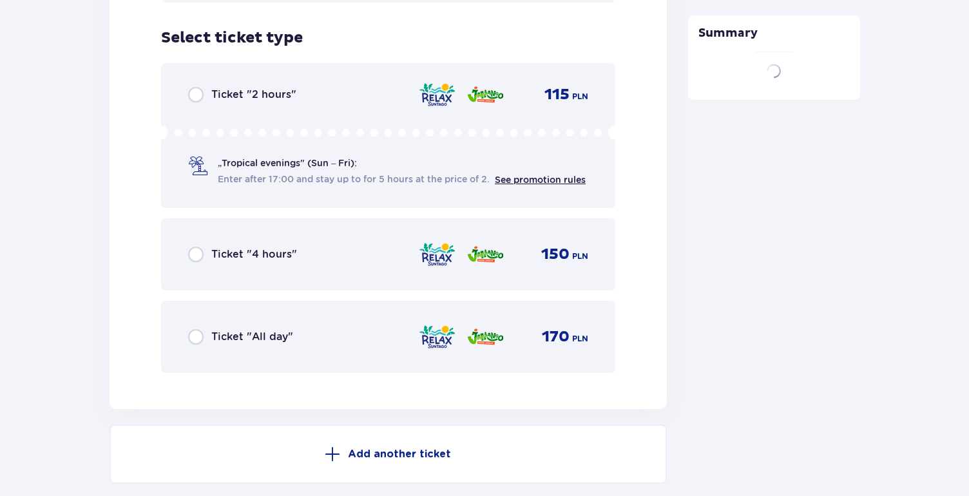
scroll to position [6420, 0]
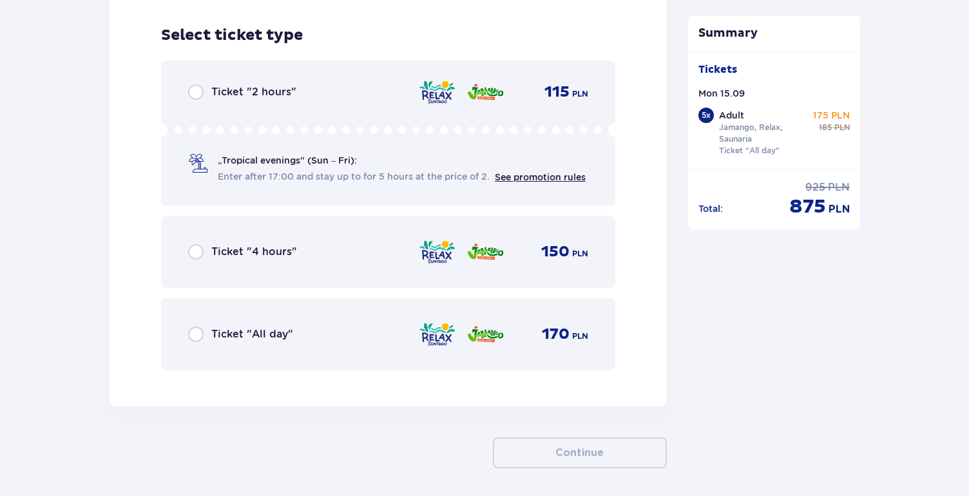
click at [391, 329] on div "Ticket "All day" 170 PLN" at bounding box center [388, 334] width 400 height 27
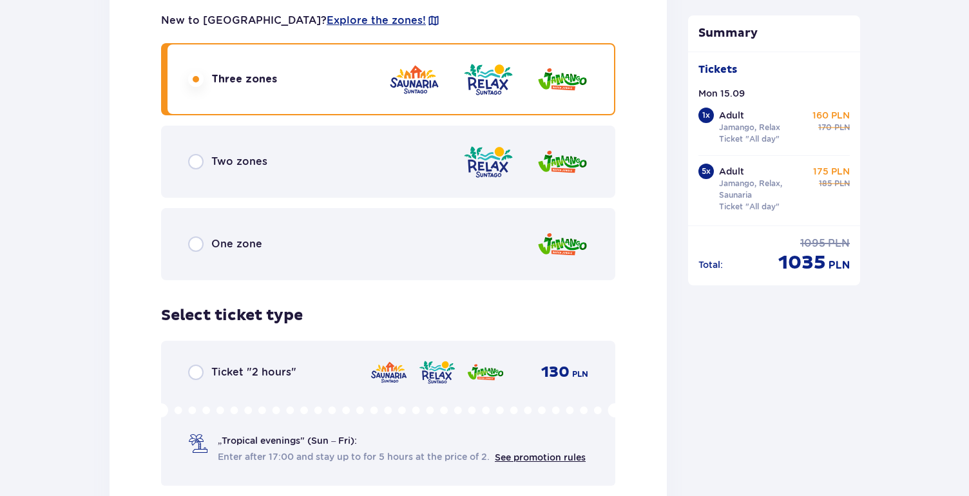
scroll to position [5006, 0]
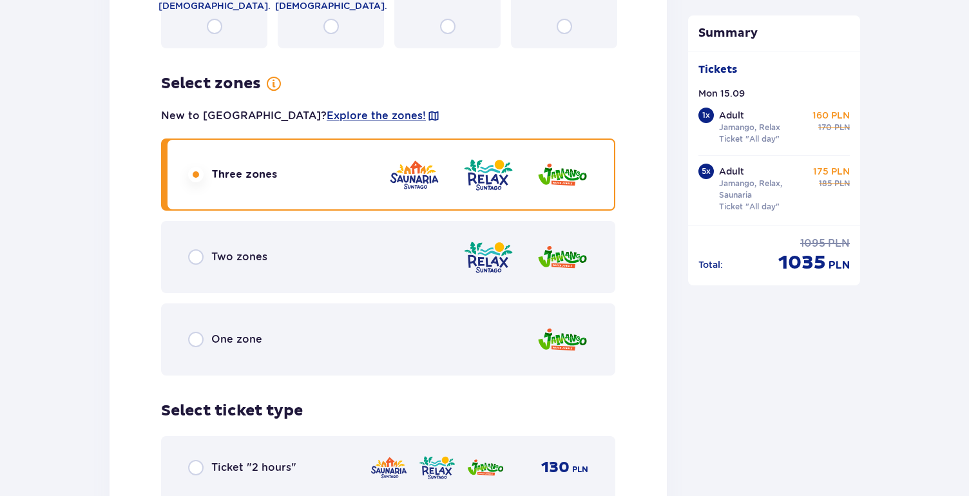
click at [539, 257] on img at bounding box center [563, 257] width 52 height 37
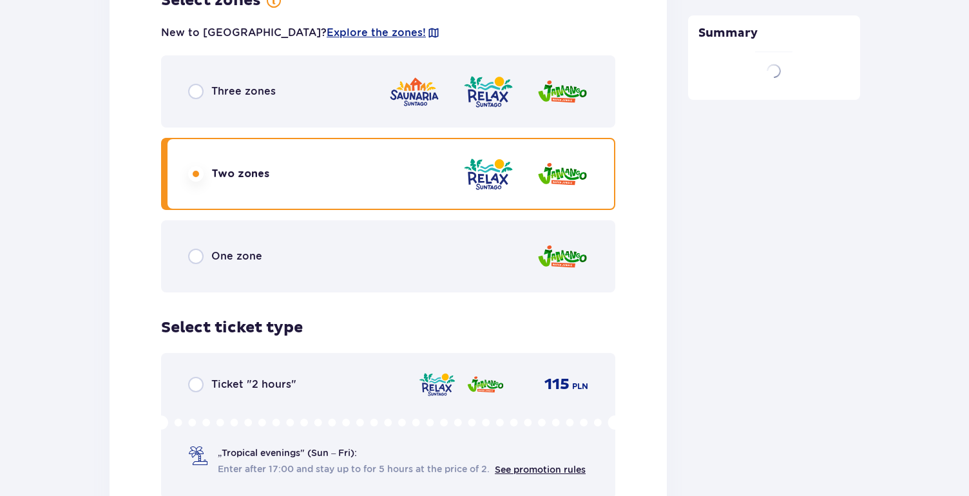
scroll to position [5354, 0]
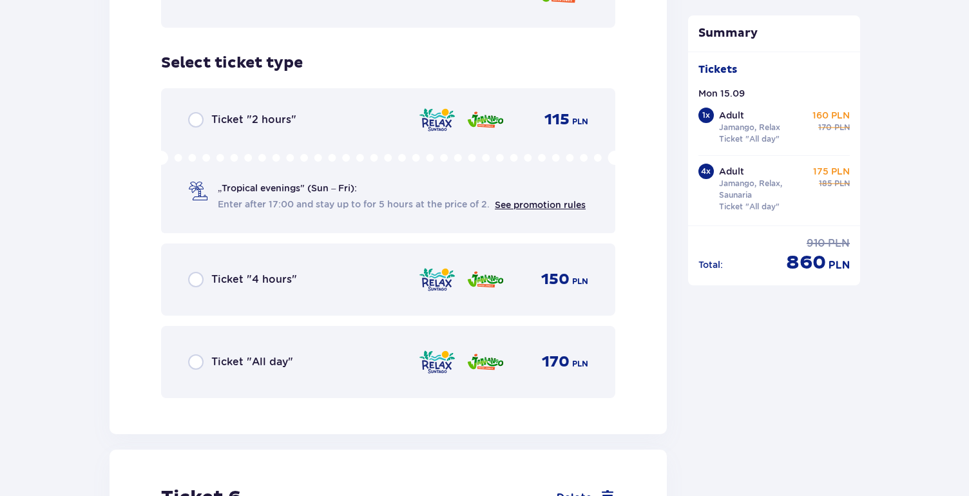
click at [461, 353] on div "170 PLN" at bounding box center [503, 362] width 170 height 27
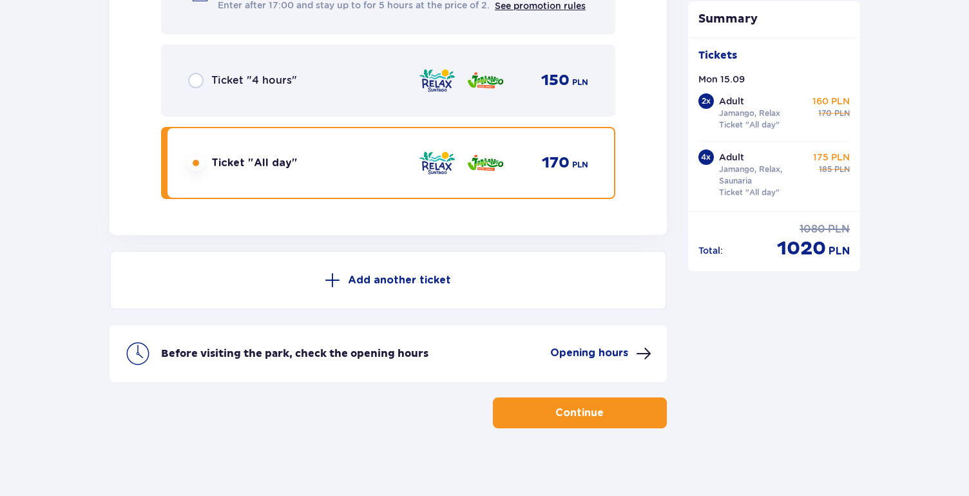
scroll to position [6591, 0]
click at [556, 410] on p "Continue" at bounding box center [580, 414] width 48 height 14
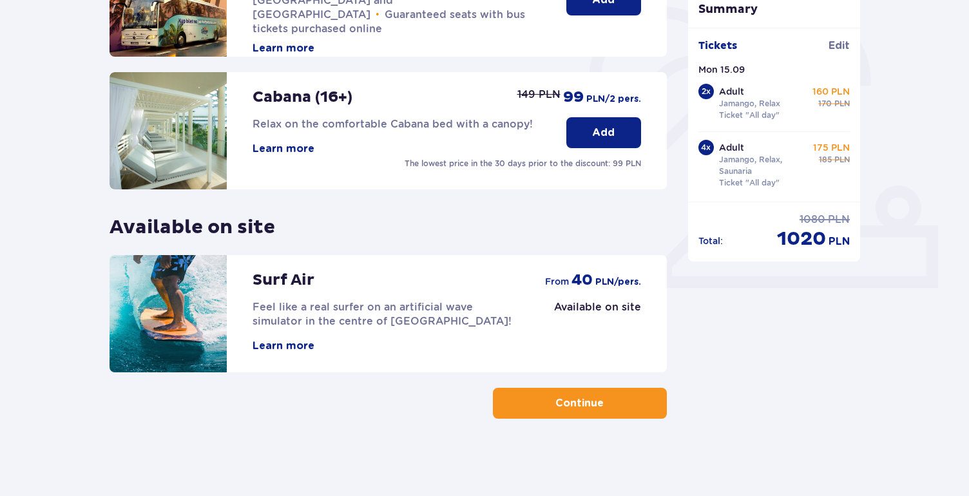
scroll to position [378, 0]
drag, startPoint x: 110, startPoint y: 228, endPoint x: 322, endPoint y: 230, distance: 212.1
click at [322, 230] on div "Online promotion Wellness & SPA (16+) Relax with our unique massages and specia…" at bounding box center [389, 90] width 558 height 566
copy p "Available on site"
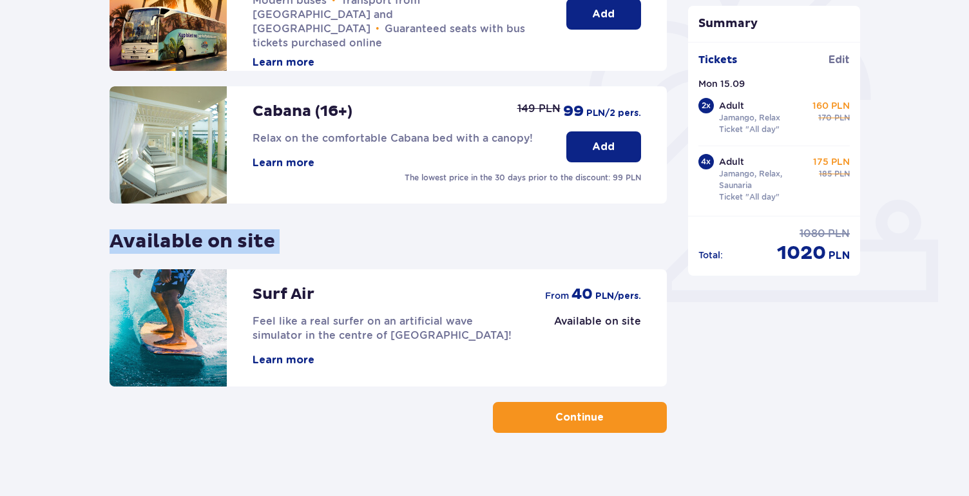
scroll to position [360, 0]
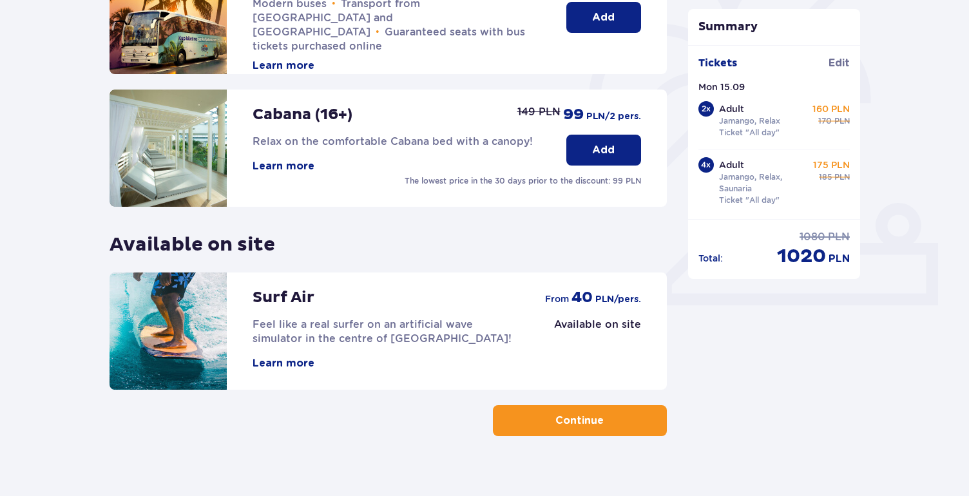
click at [813, 378] on div "Summary Tickets Edit Mon 15.09 2 x Adult Jamango, Relax Ticket "All day" 160 PL…" at bounding box center [774, 106] width 193 height 660
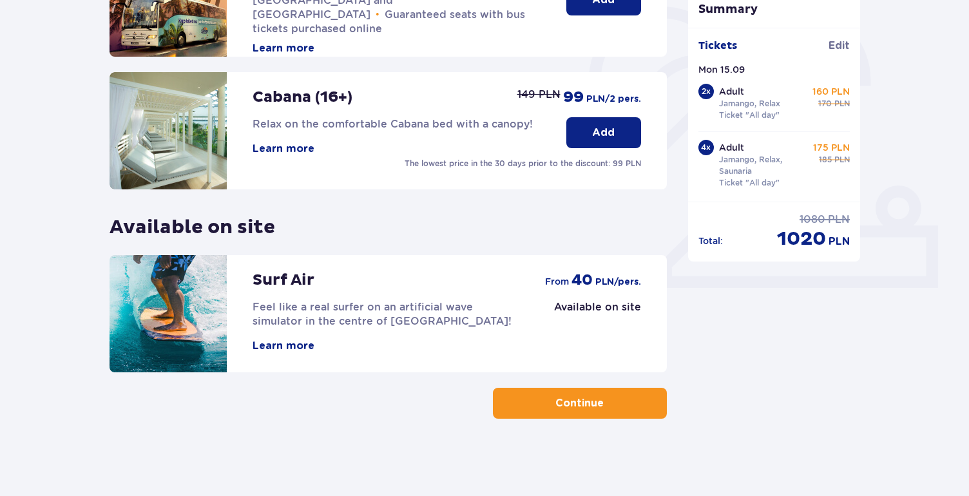
click at [415, 440] on div "Attractions and amenities Skip this step Online promotion Wellness & SPA (16+) …" at bounding box center [484, 109] width 969 height 773
click at [593, 310] on p "Available on site" at bounding box center [597, 307] width 87 height 14
click at [579, 300] on p "Available on site" at bounding box center [597, 307] width 87 height 14
drag, startPoint x: 549, startPoint y: 284, endPoint x: 623, endPoint y: 286, distance: 74.8
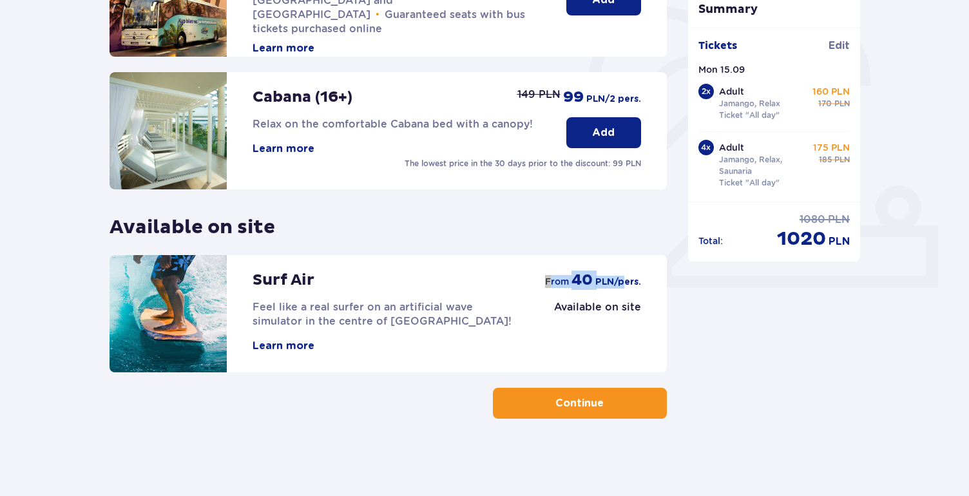
click at [624, 286] on div "from 40 PLN /pers." at bounding box center [593, 280] width 96 height 19
click at [612, 303] on p "Available on site" at bounding box center [597, 307] width 87 height 14
click at [610, 408] on span "button" at bounding box center [606, 403] width 15 height 15
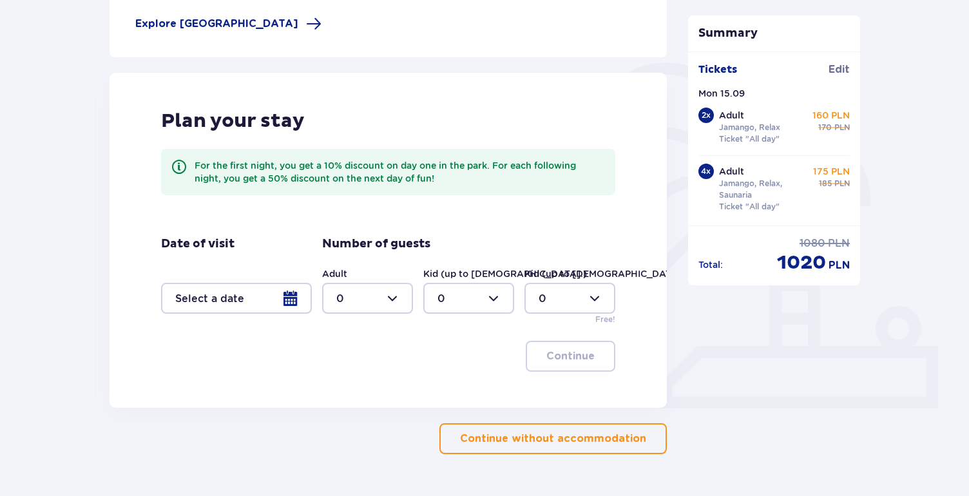
scroll to position [124, 0]
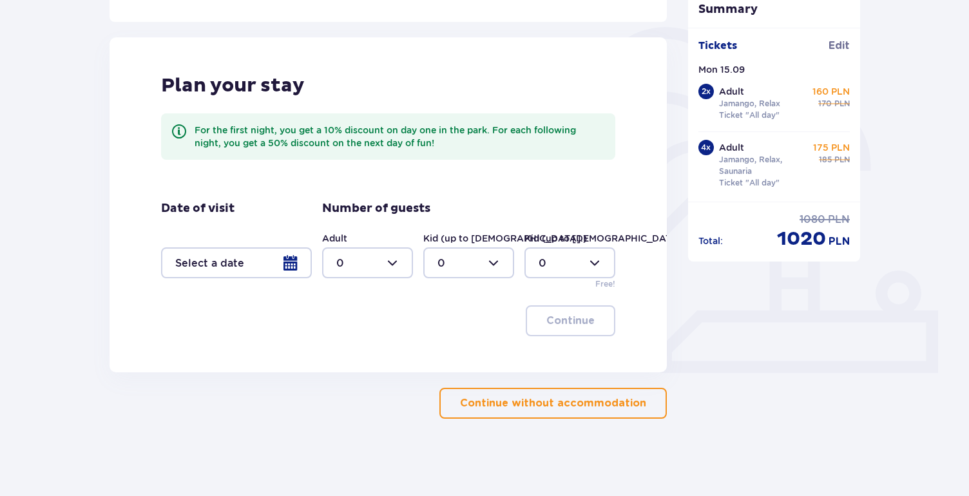
click at [530, 401] on p "Continue without accommodation" at bounding box center [553, 403] width 186 height 14
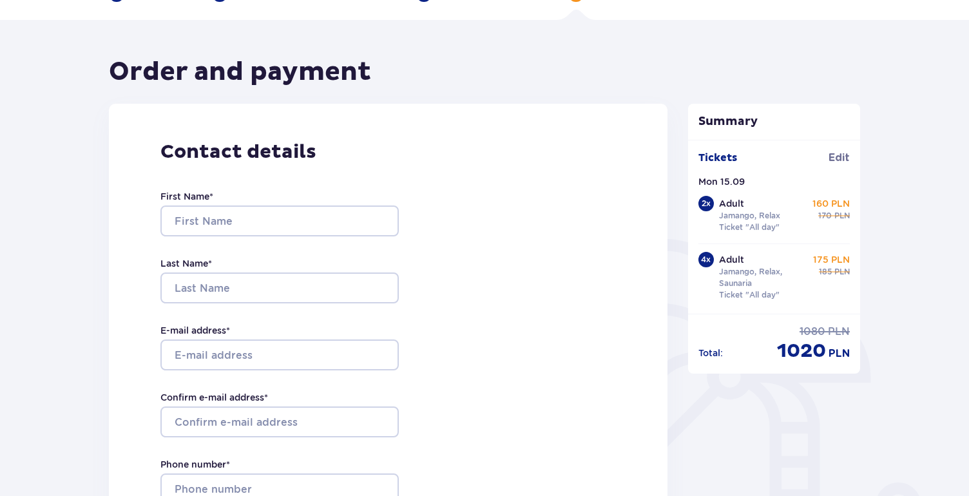
scroll to position [83, 0]
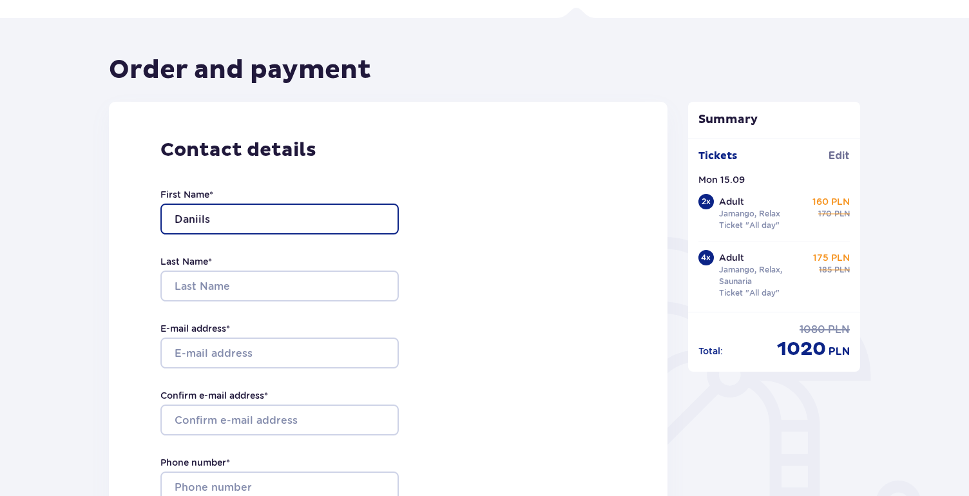
type input "Daniils"
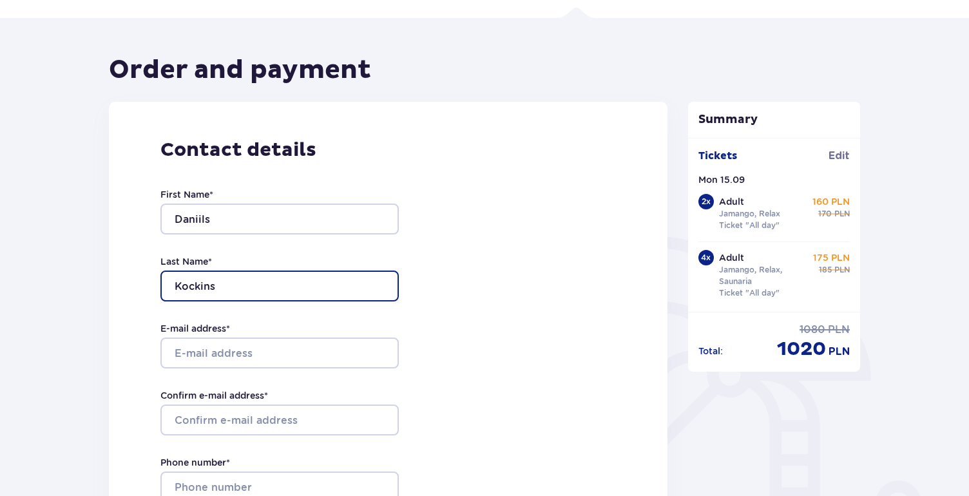
type input "Kockins"
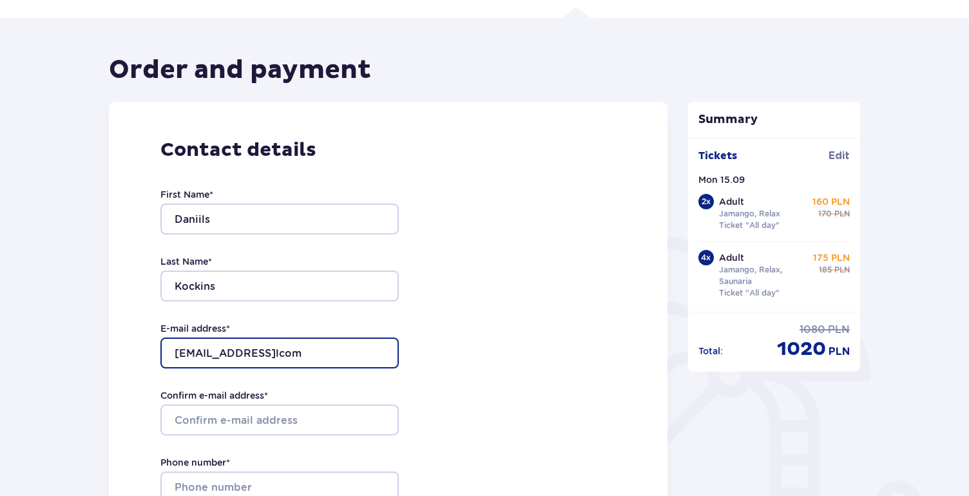
type input "kochkin93@gmaillcom"
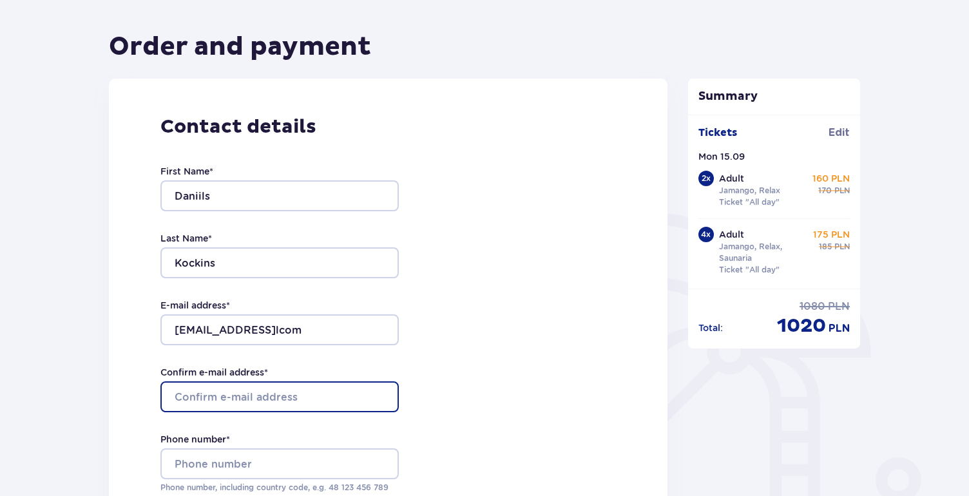
scroll to position [113, 0]
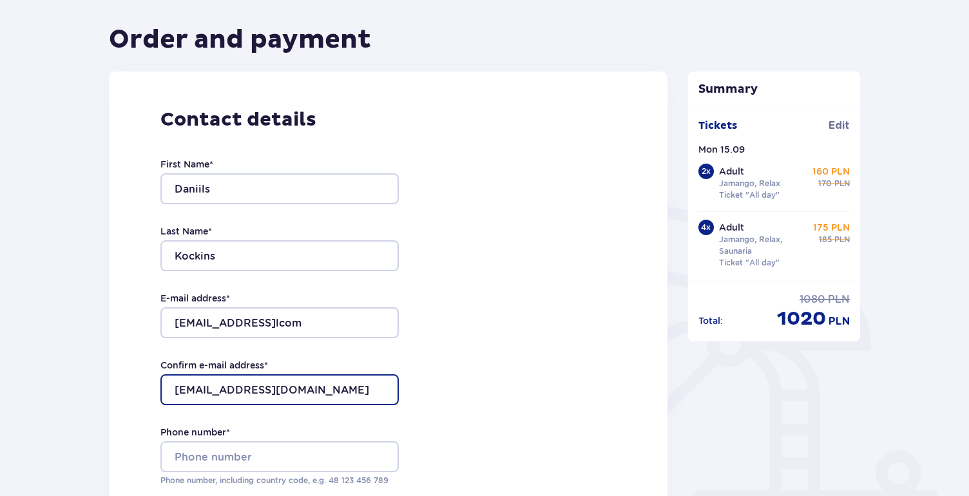
type input "kochkin93@gmail.com"
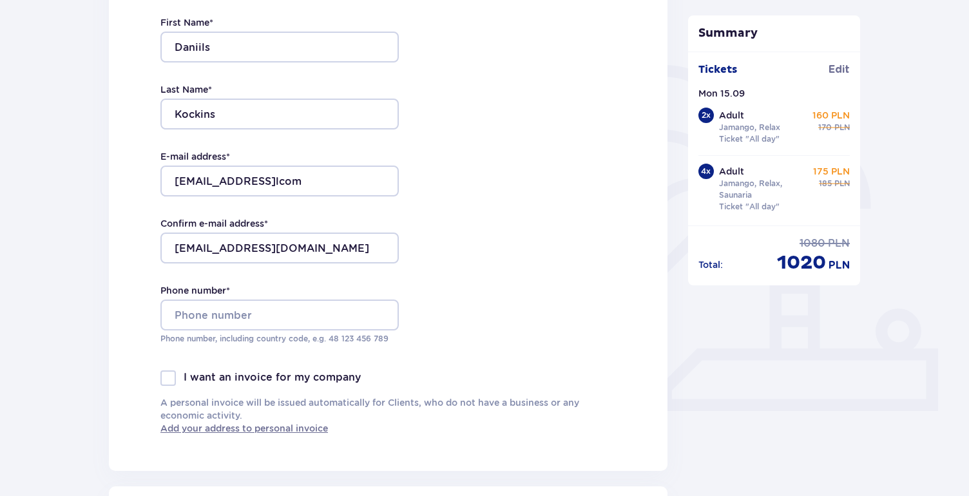
scroll to position [287, 0]
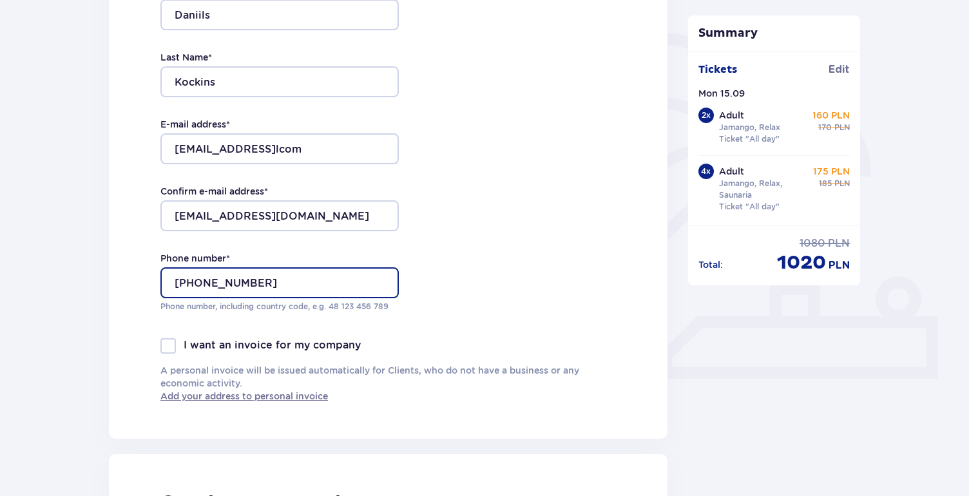
type input "+37126809250"
click at [530, 285] on div "Contact details First Name * Daniils Last Name * Kockins E-mail address * kochk…" at bounding box center [388, 168] width 559 height 541
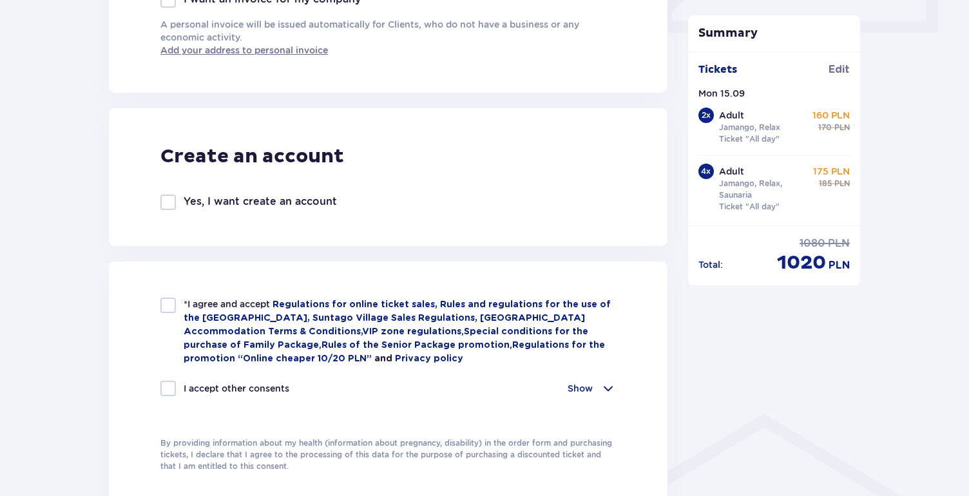
scroll to position [649, 0]
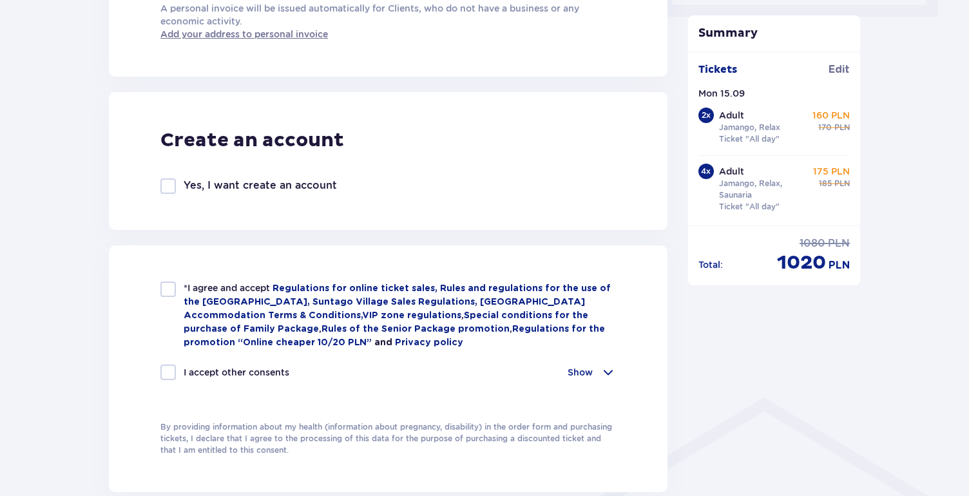
click at [167, 294] on div at bounding box center [167, 289] width 15 height 15
checkbox input "true"
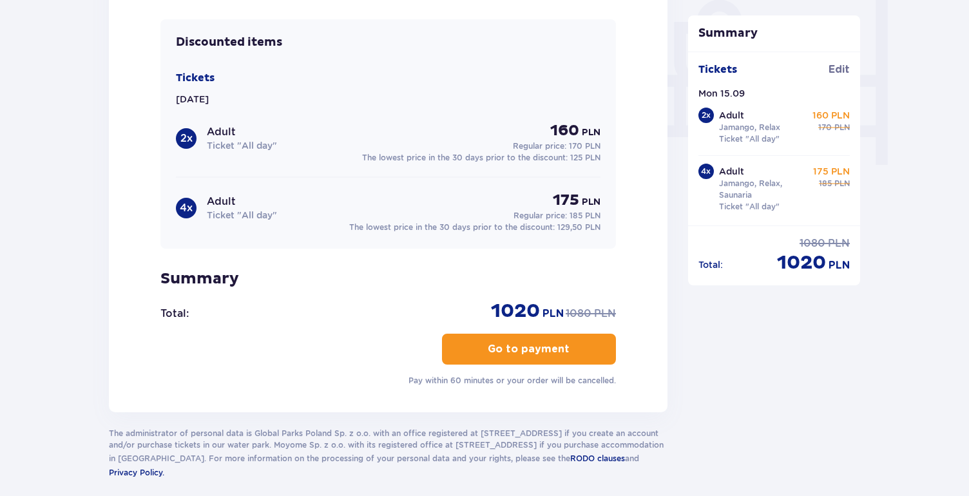
scroll to position [1228, 0]
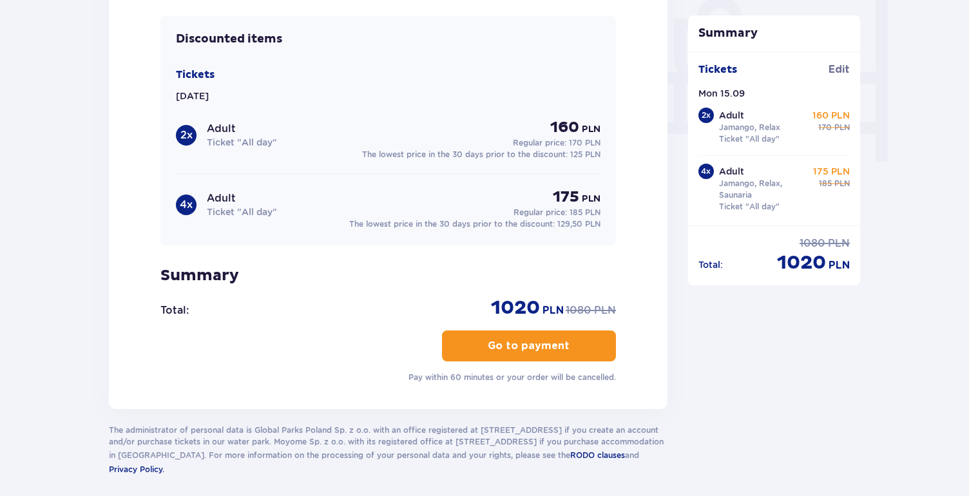
click at [510, 349] on p "Go to payment" at bounding box center [529, 346] width 82 height 14
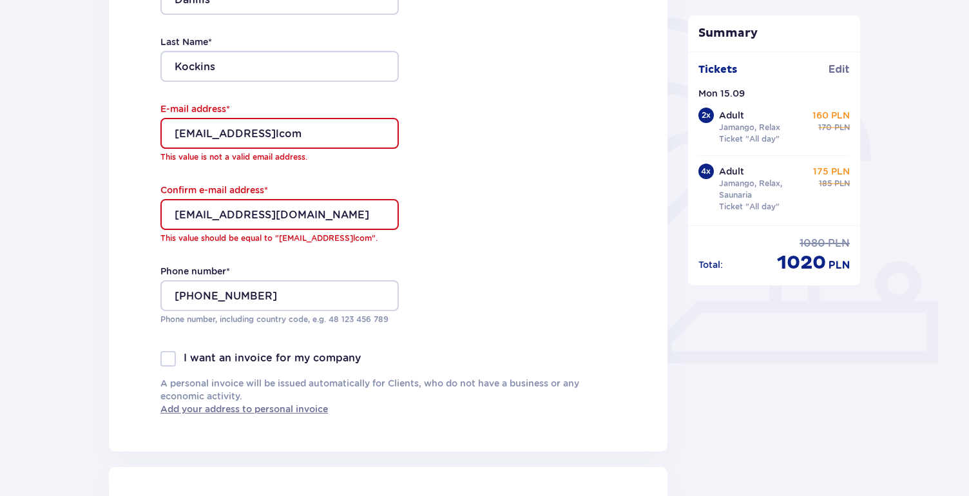
scroll to position [264, 0]
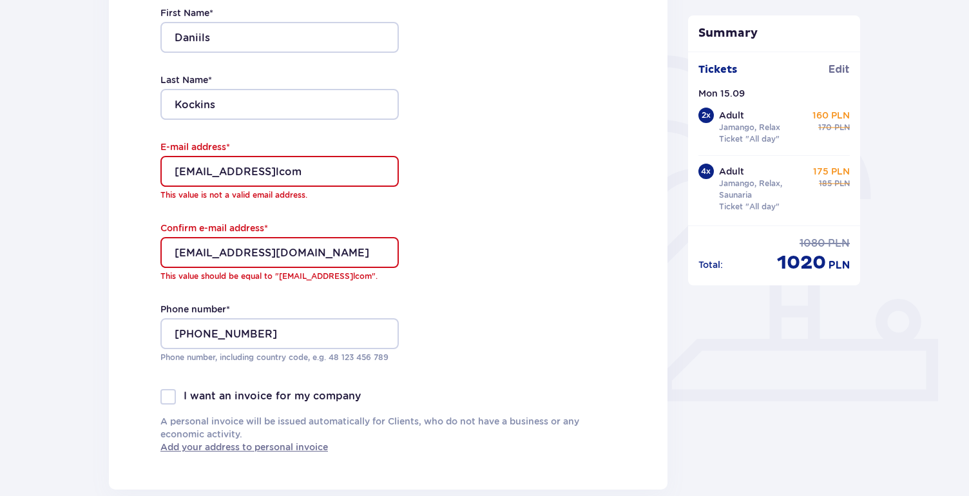
click at [272, 168] on input "kochkin93@gmaillcom" at bounding box center [279, 171] width 238 height 31
click at [353, 179] on input "kochkin93@gmaillcom" at bounding box center [279, 171] width 238 height 31
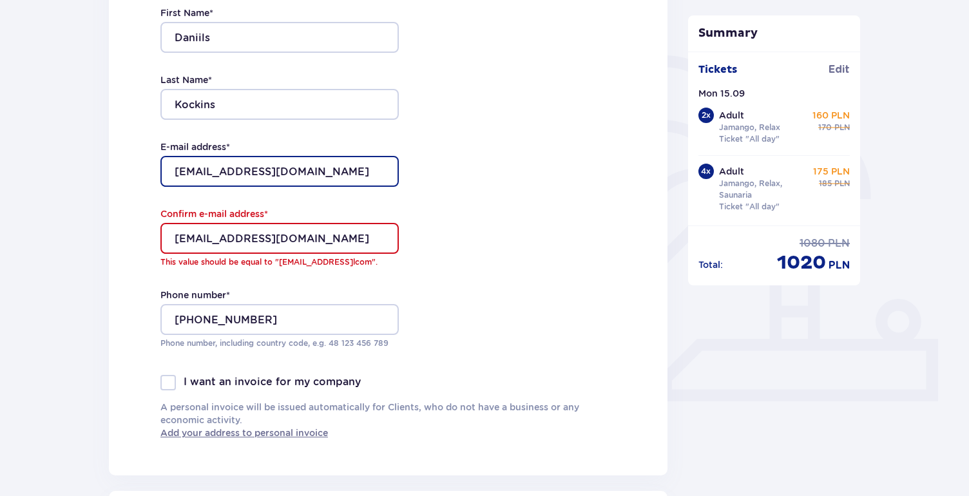
type input "kochkin93@gmail.com"
click at [541, 223] on div "Contact details First Name * Daniils Last Name * Kockins E-mail address * kochk…" at bounding box center [388, 198] width 559 height 556
click at [345, 235] on input "kochkin93@gmail.com" at bounding box center [279, 238] width 238 height 31
click at [451, 259] on div "Contact details First Name * Daniils Last Name * Kockins E-mail address * kochk…" at bounding box center [388, 198] width 559 height 556
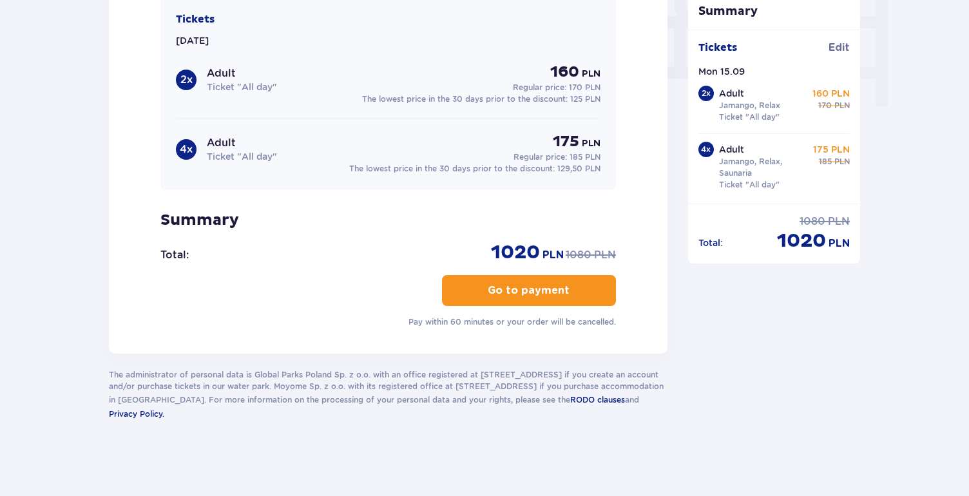
scroll to position [1283, 0]
click at [488, 288] on p "Go to payment" at bounding box center [529, 291] width 82 height 14
